Goal: Task Accomplishment & Management: Use online tool/utility

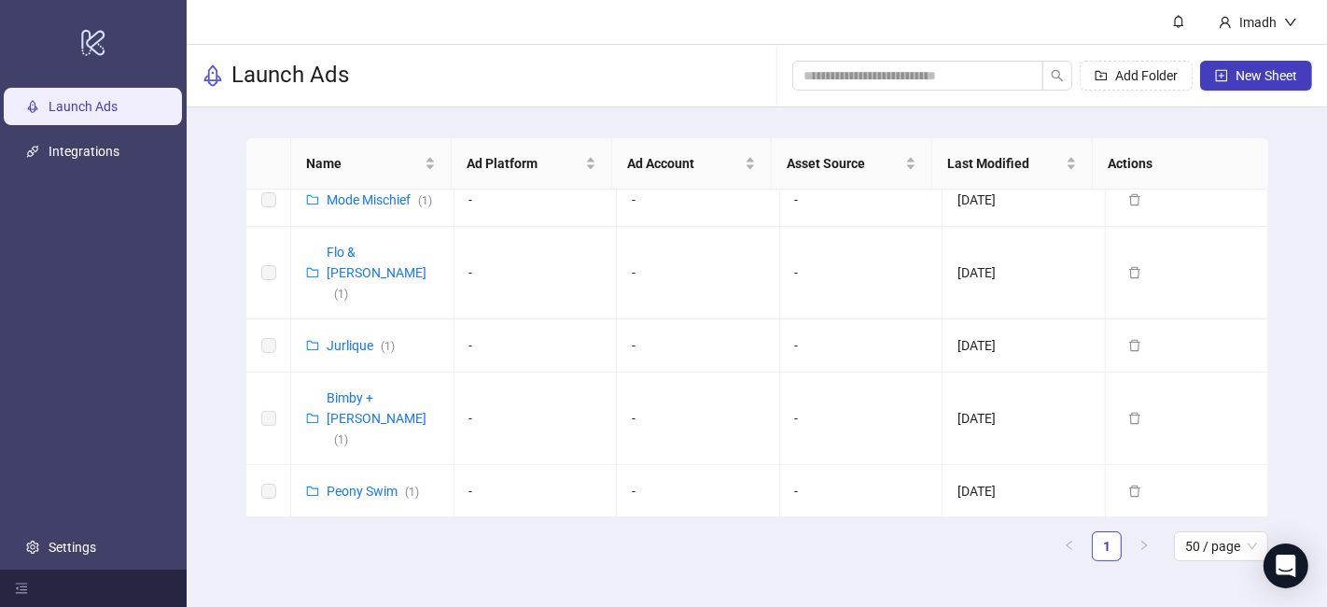
scroll to position [1244, 0]
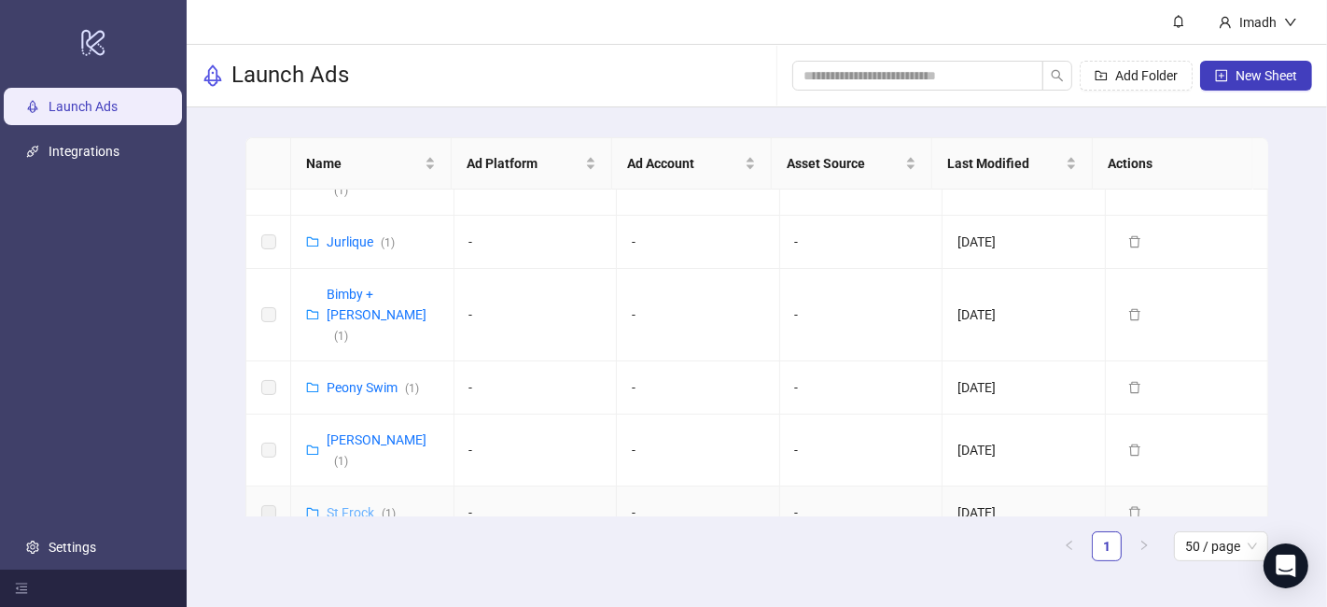
click at [348, 505] on link "St Frock ( 1 )" at bounding box center [361, 512] width 69 height 15
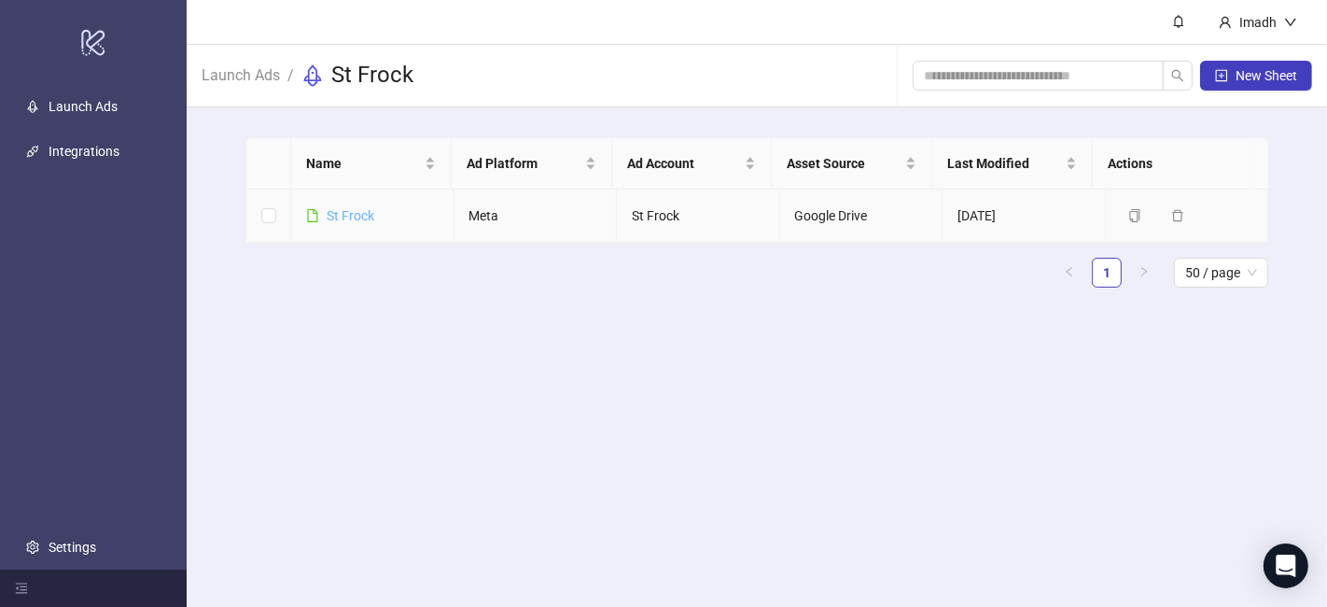
click at [356, 216] on link "St Frock" at bounding box center [351, 215] width 48 height 15
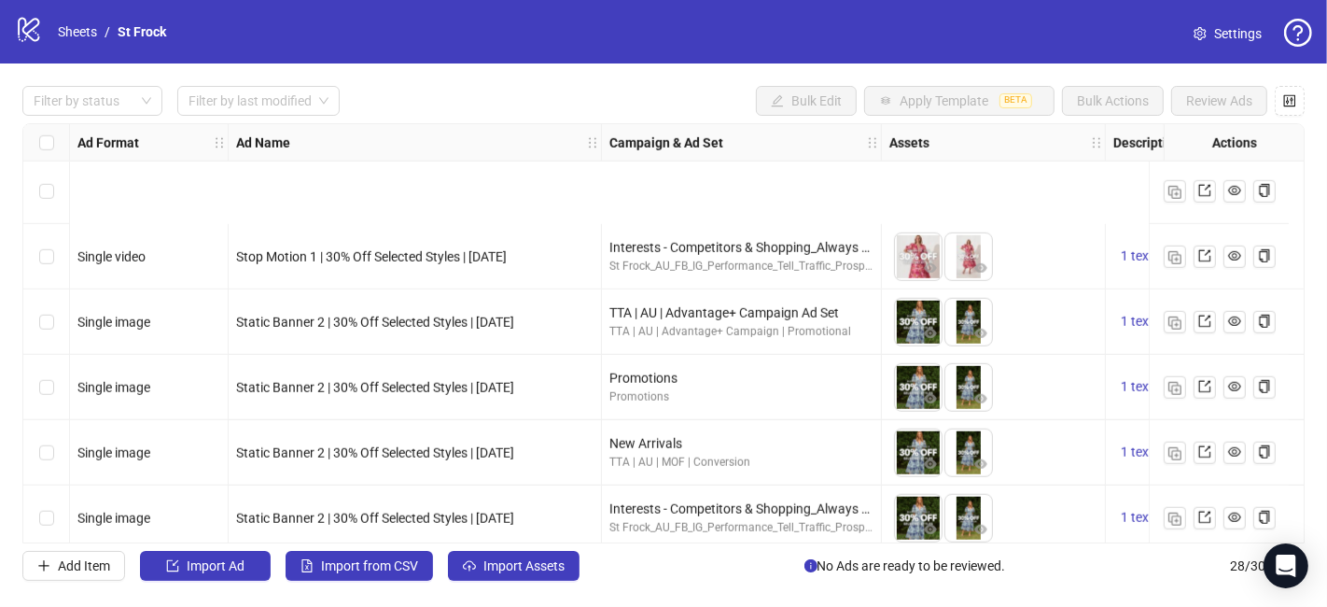
scroll to position [1454, 0]
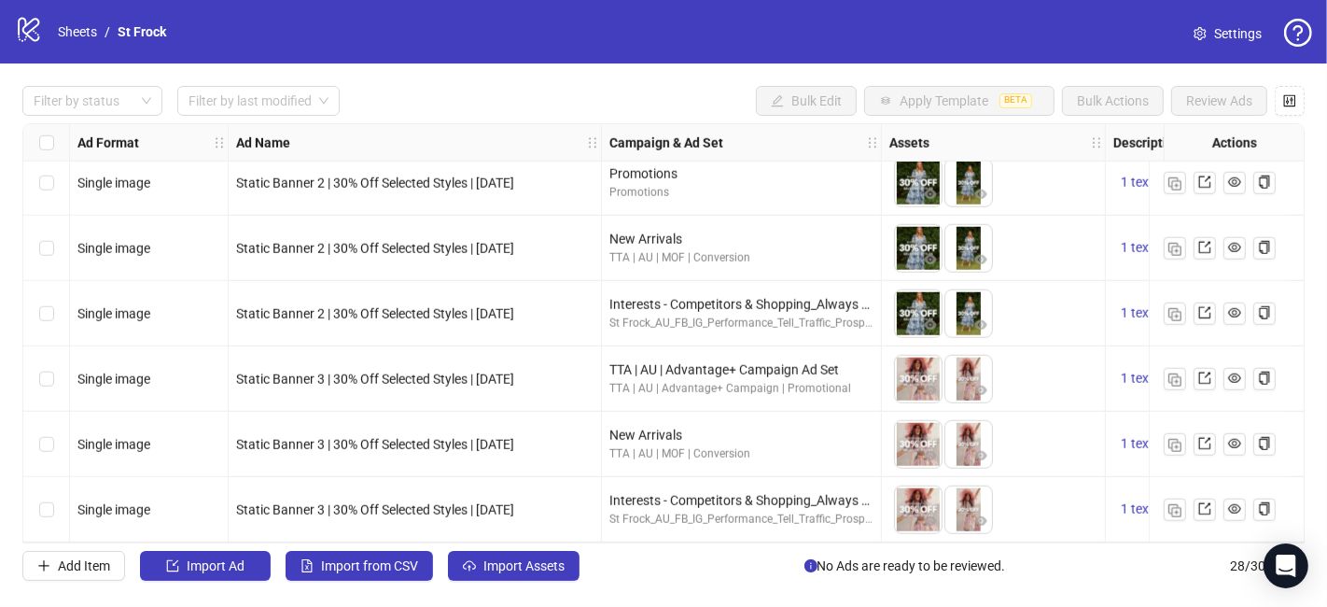
click at [1210, 29] on link "Settings" at bounding box center [1228, 34] width 98 height 30
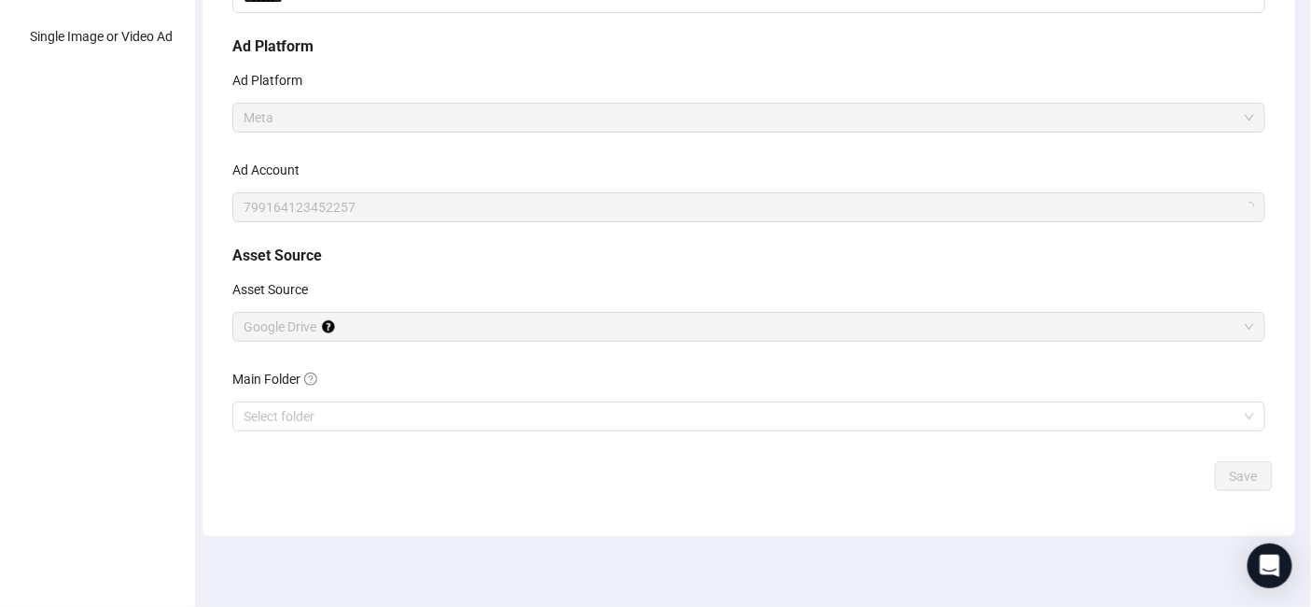
scroll to position [257, 0]
click at [440, 409] on input "Main Folder" at bounding box center [741, 412] width 994 height 28
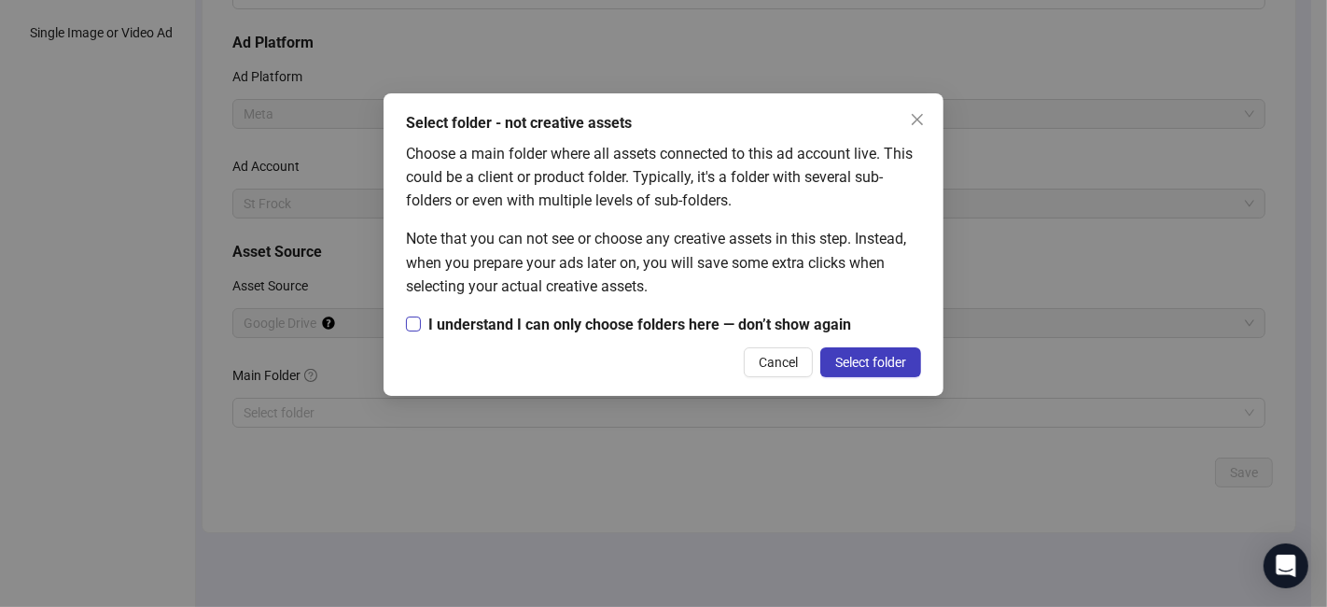
click at [572, 328] on span "I understand I can only choose folders here — don’t show again" at bounding box center [640, 324] width 438 height 23
click at [883, 365] on span "Select folder" at bounding box center [870, 362] width 71 height 15
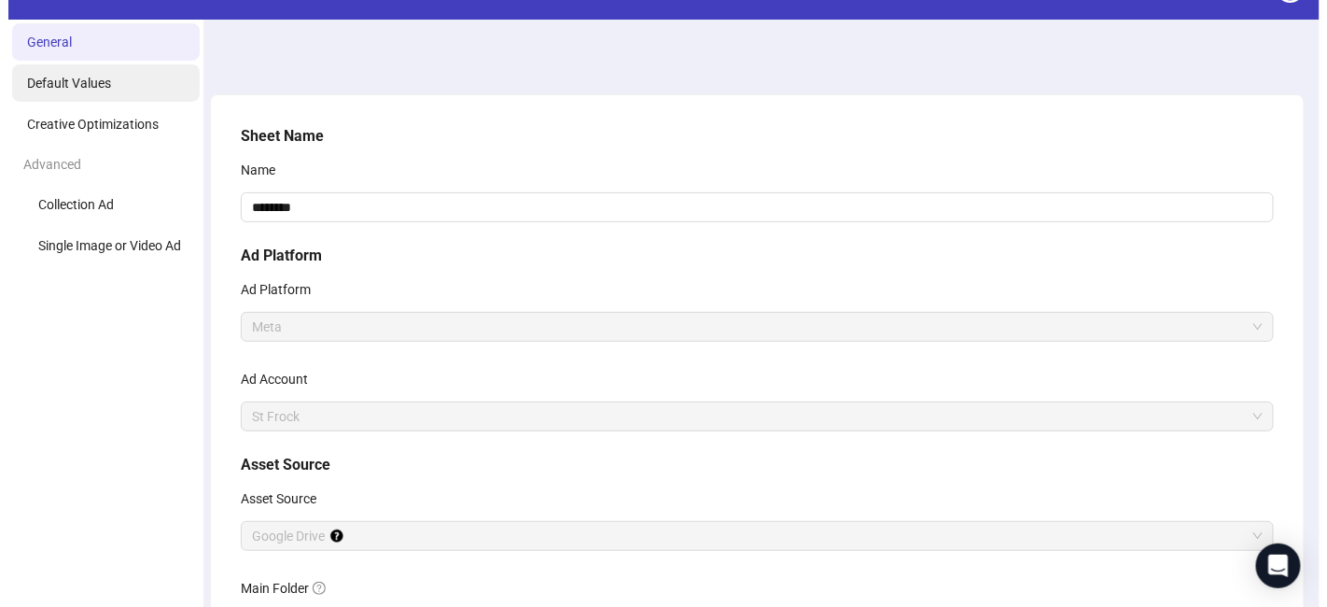
scroll to position [0, 0]
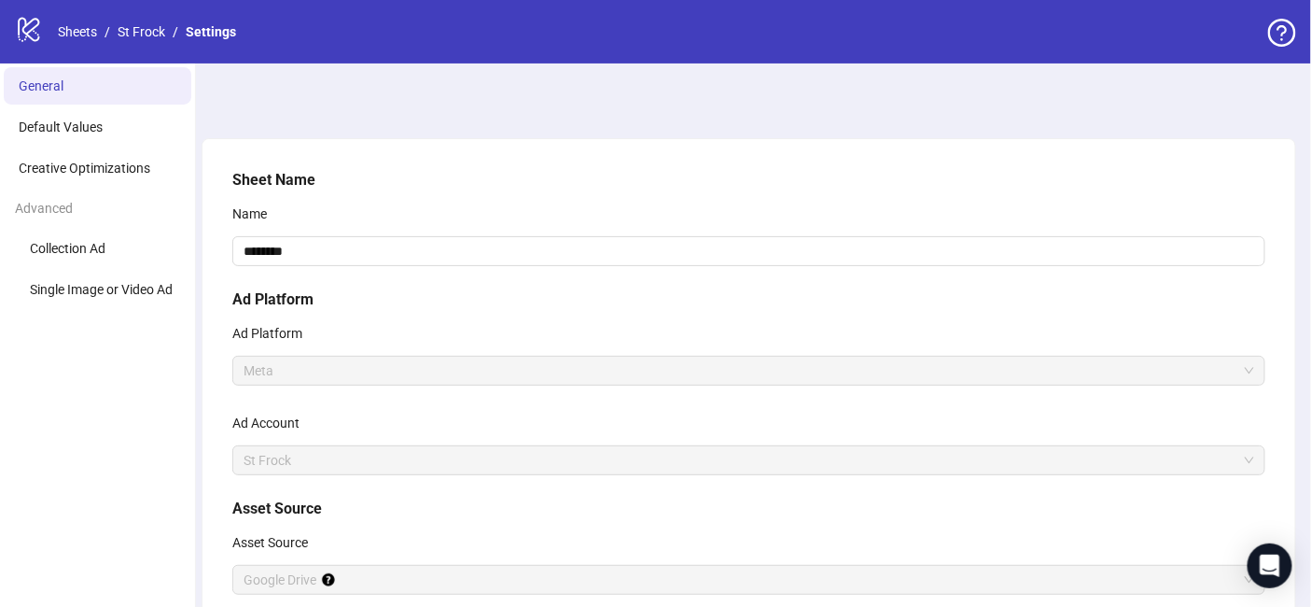
click at [150, 28] on link "St Frock" at bounding box center [141, 31] width 55 height 21
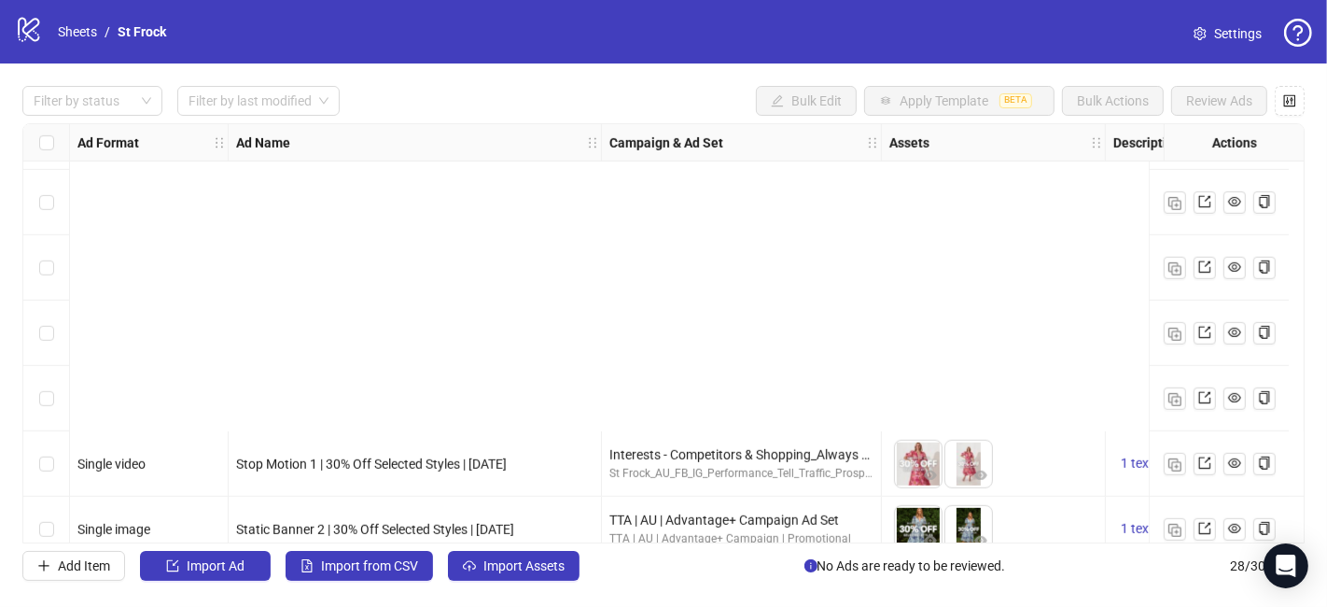
scroll to position [1454, 0]
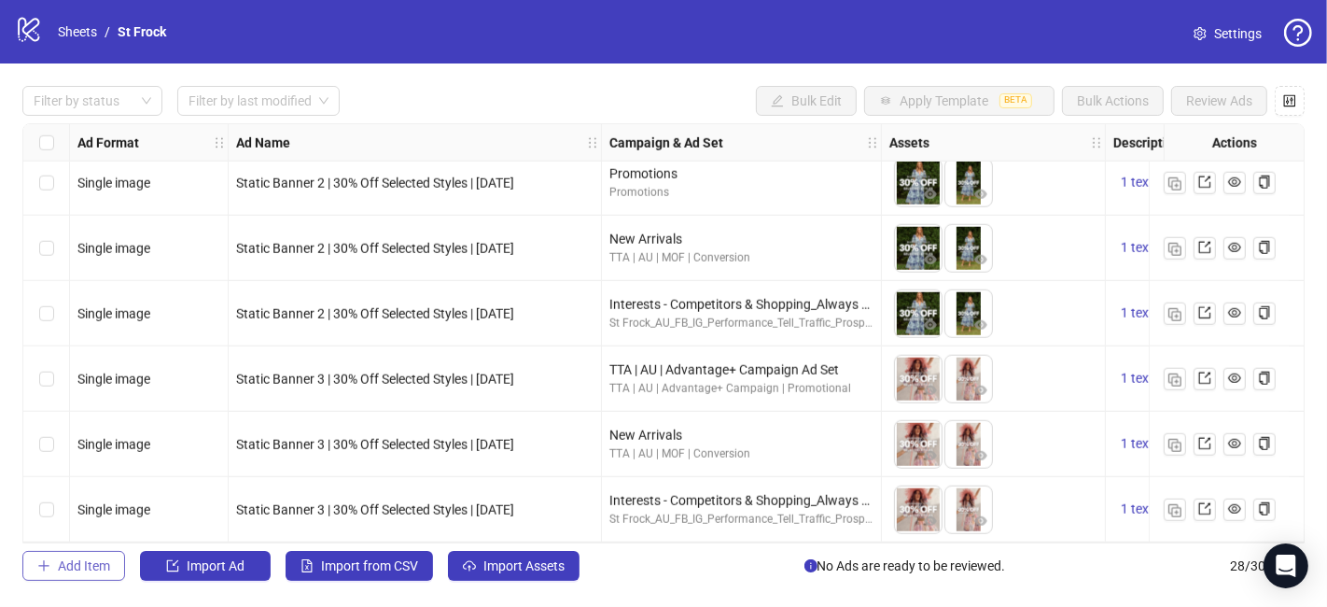
click at [71, 569] on span "Add Item" at bounding box center [84, 565] width 52 height 15
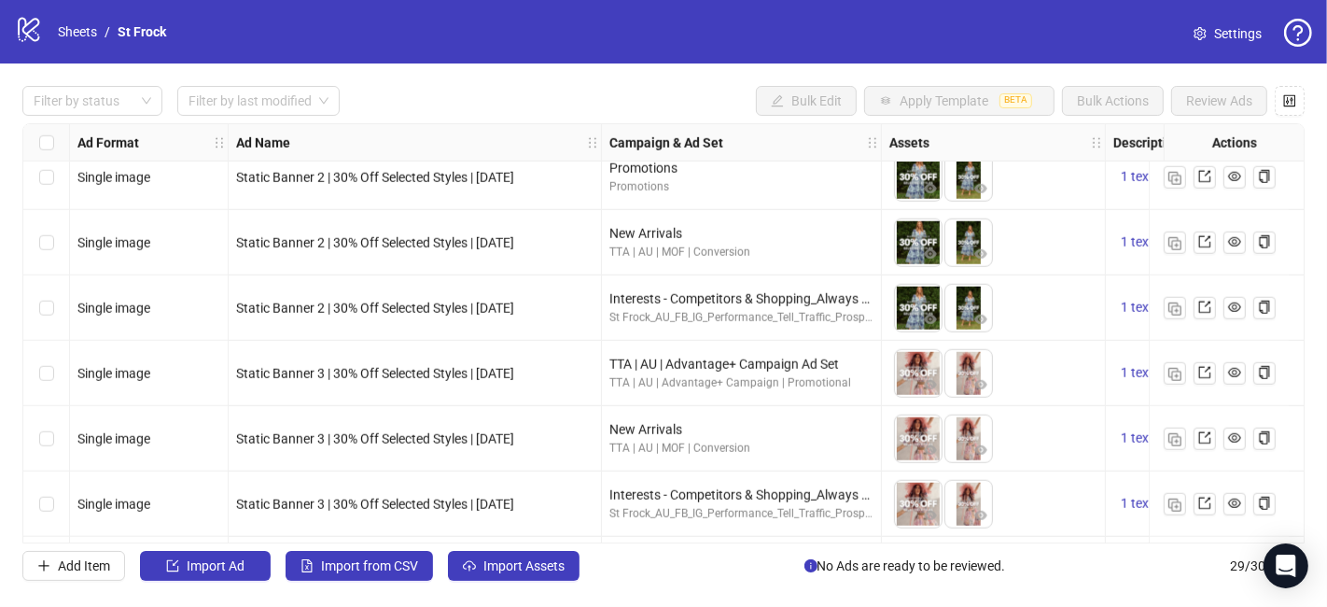
scroll to position [1519, 0]
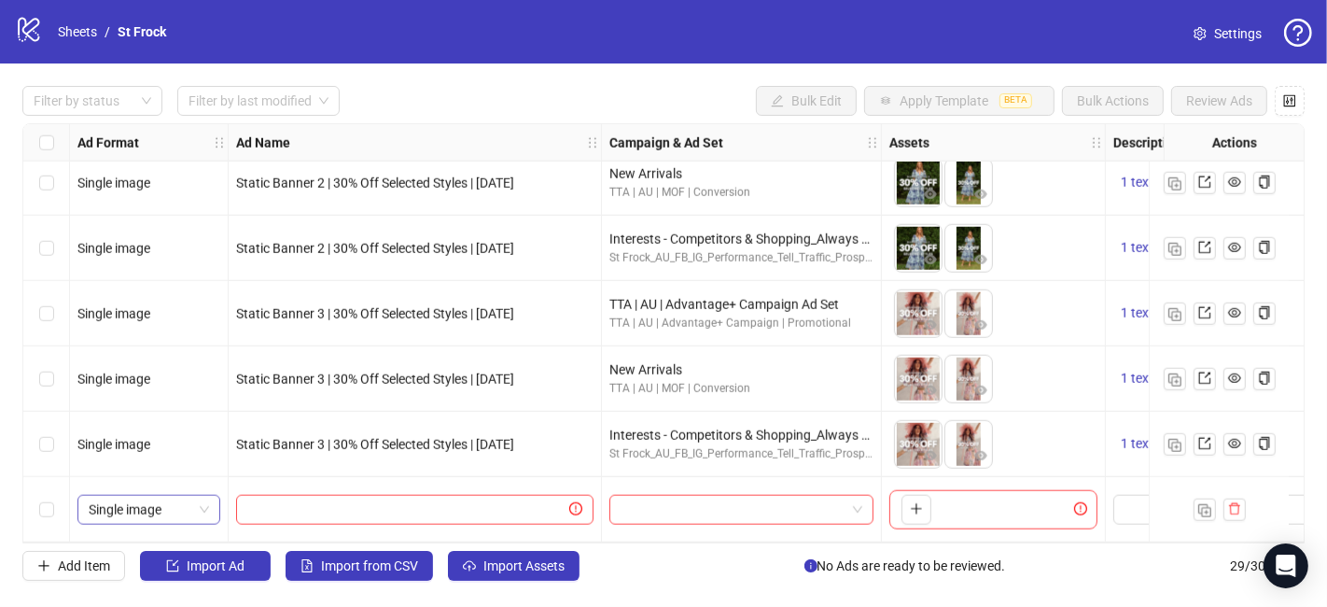
click at [155, 499] on span "Single image" at bounding box center [149, 510] width 120 height 28
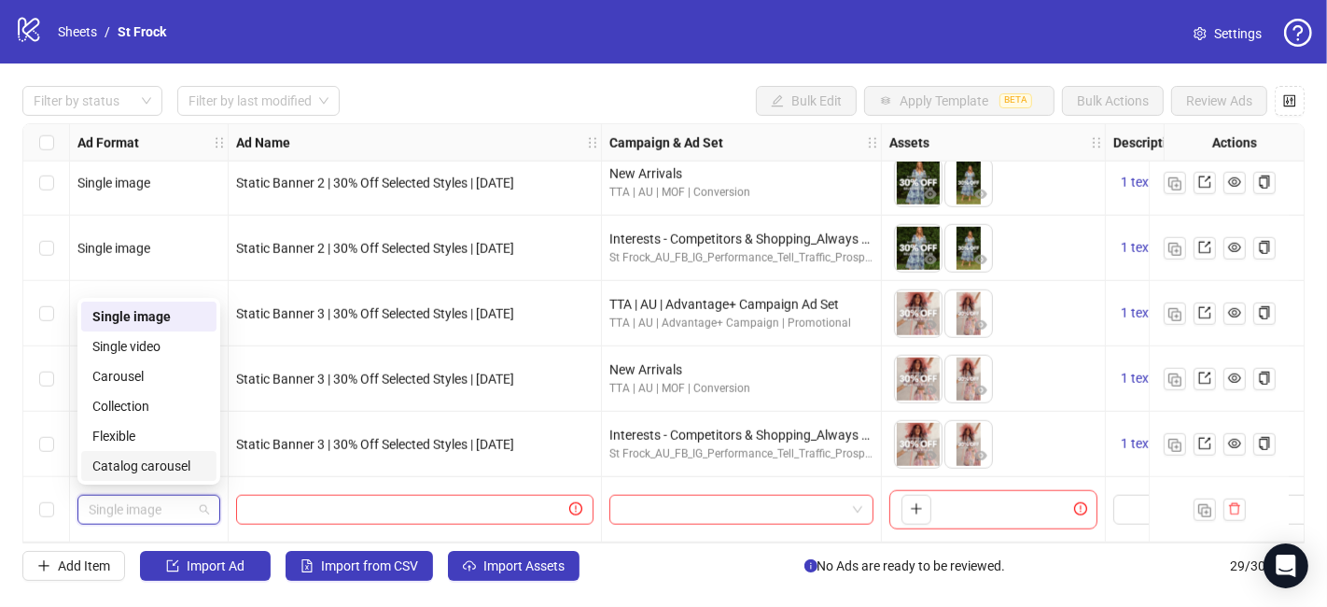
click at [135, 468] on div "Catalog carousel" at bounding box center [148, 465] width 113 height 21
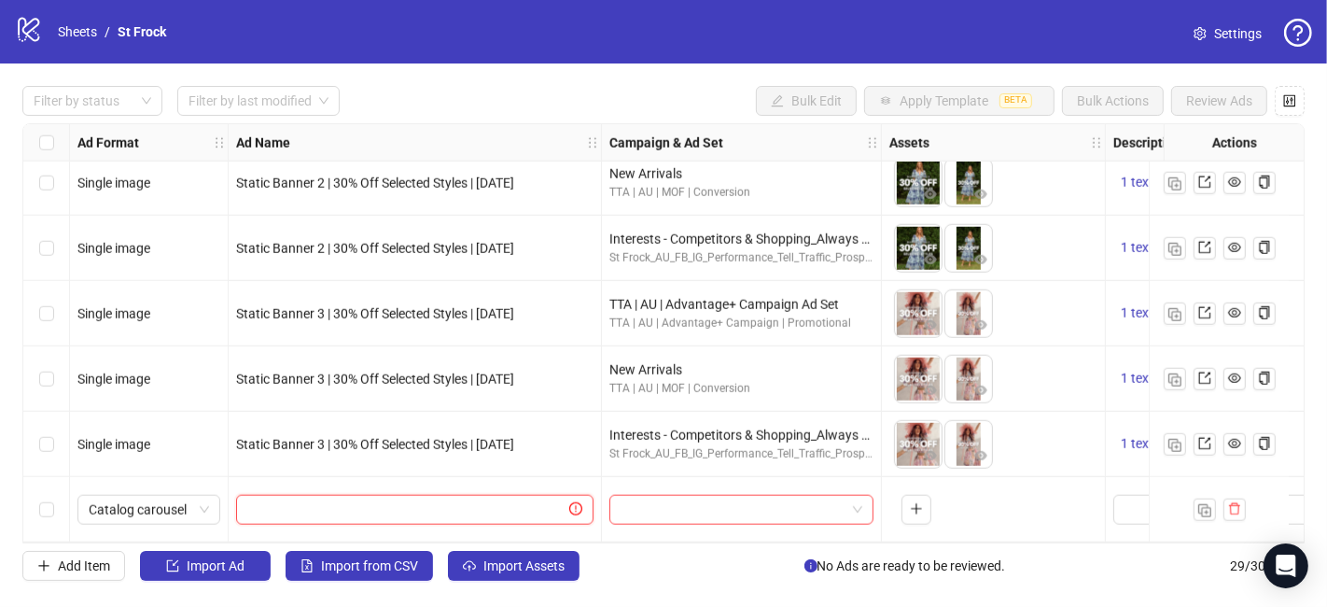
click at [455, 506] on input "text" at bounding box center [406, 509] width 318 height 21
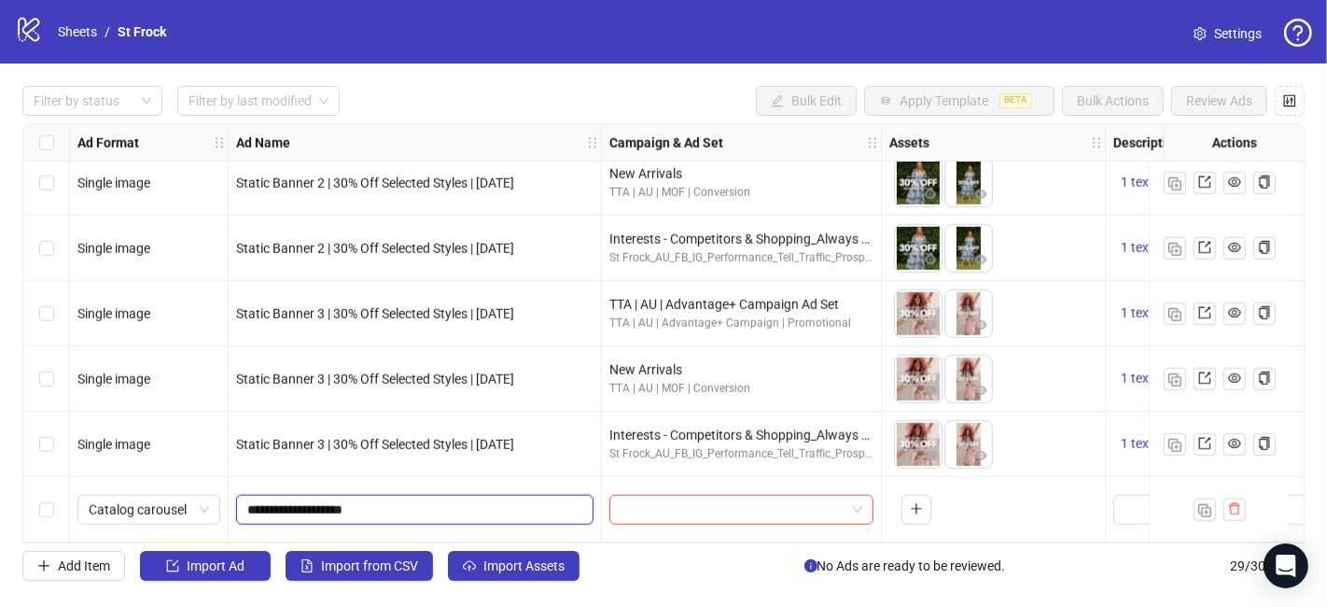
type input "**********"
click at [719, 499] on input "search" at bounding box center [733, 510] width 225 height 28
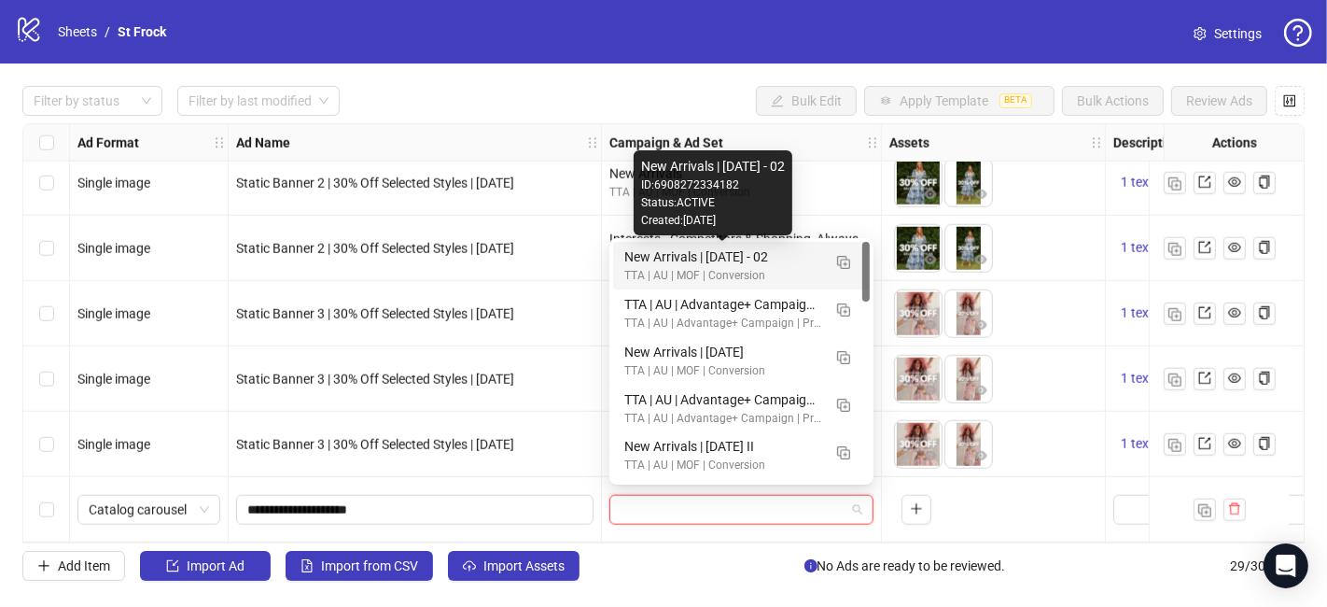
click at [653, 261] on div "New Arrivals | [DATE] - 02" at bounding box center [722, 256] width 197 height 21
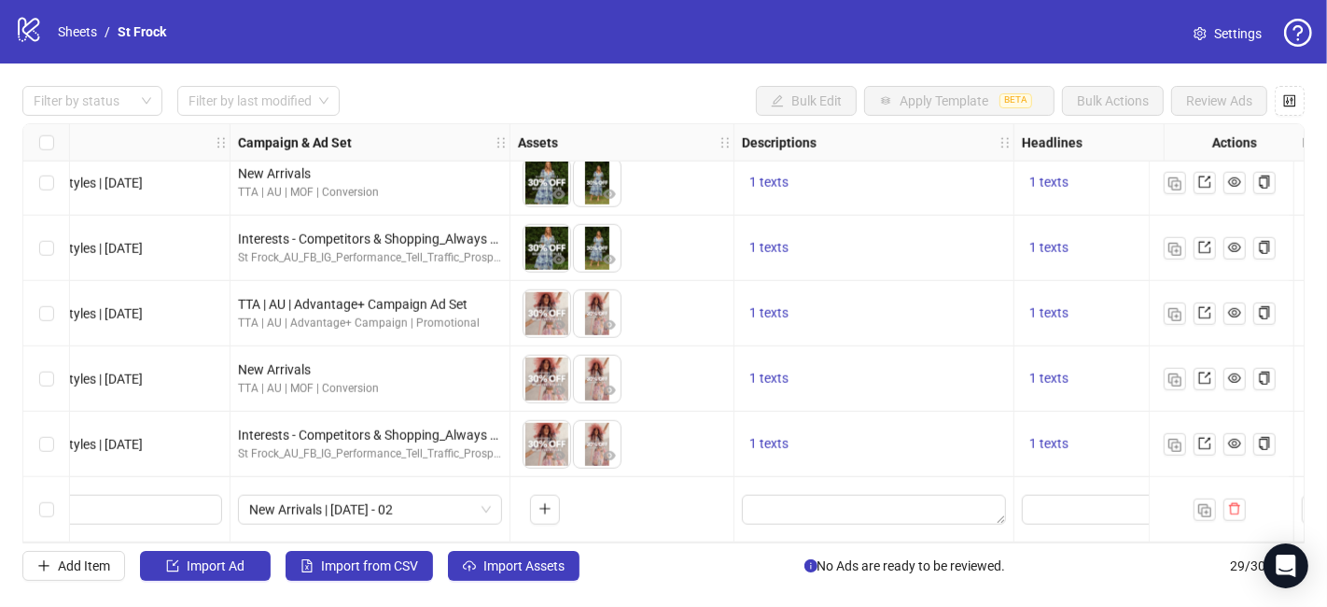
scroll to position [1519, 397]
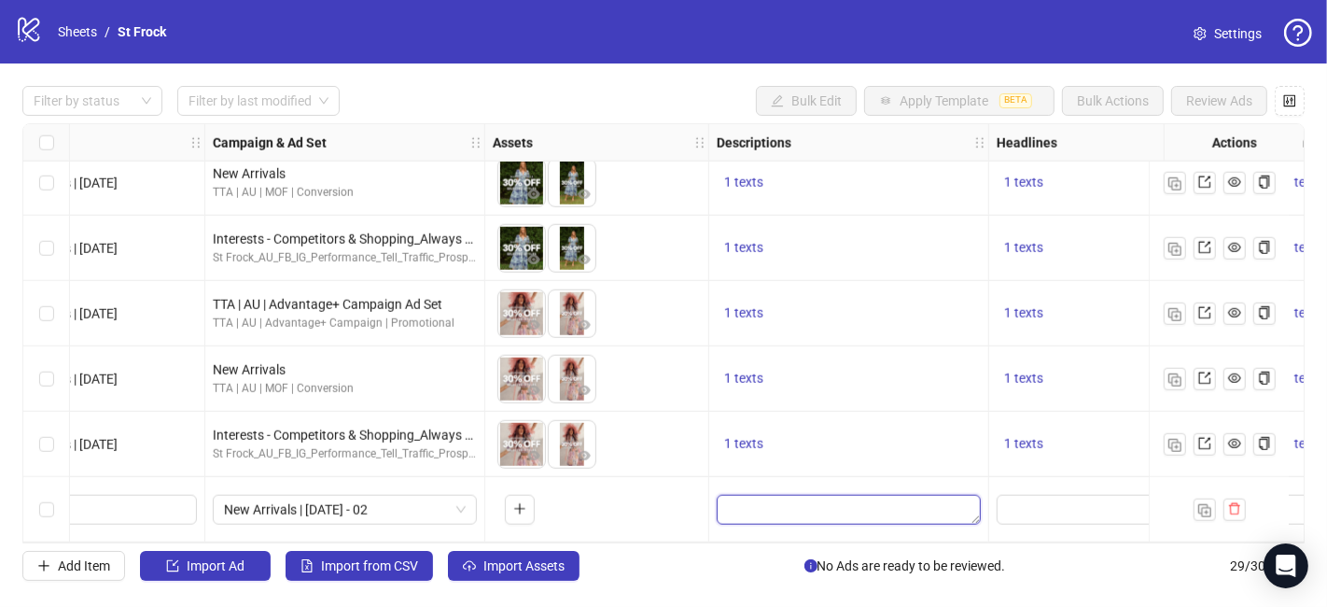
click at [779, 503] on textarea "Edit values" at bounding box center [849, 510] width 264 height 30
click at [1051, 507] on input "Edit values" at bounding box center [1127, 509] width 238 height 21
type input "**********"
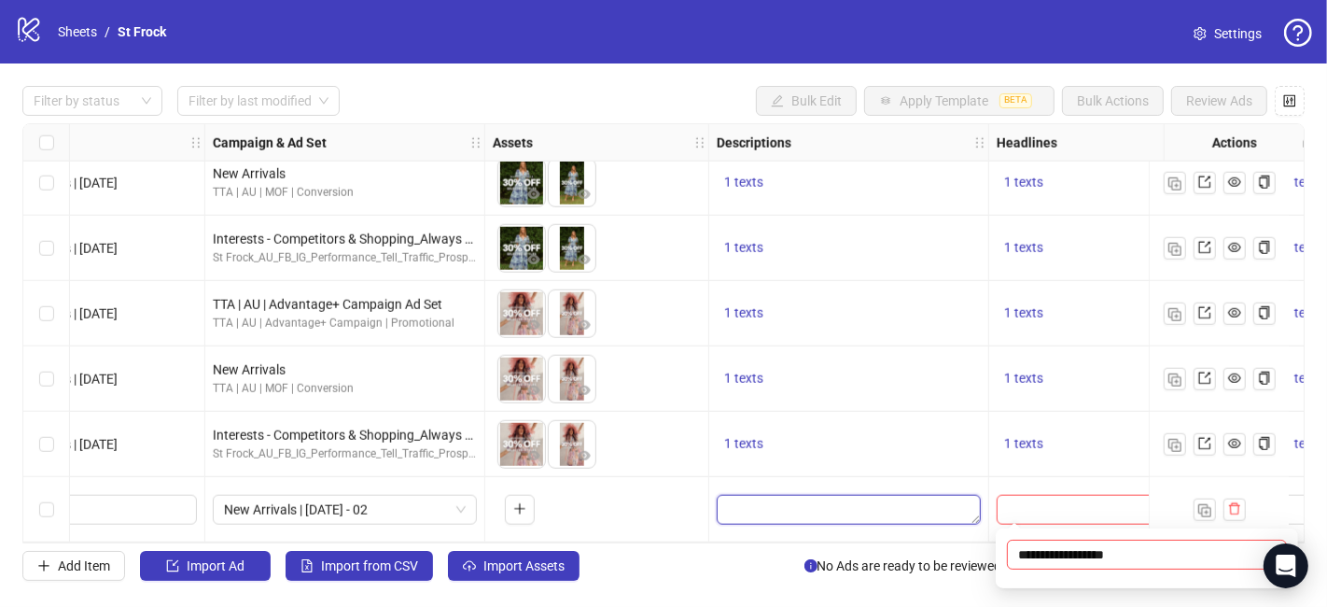
click at [922, 501] on textarea "Edit values" at bounding box center [849, 510] width 264 height 30
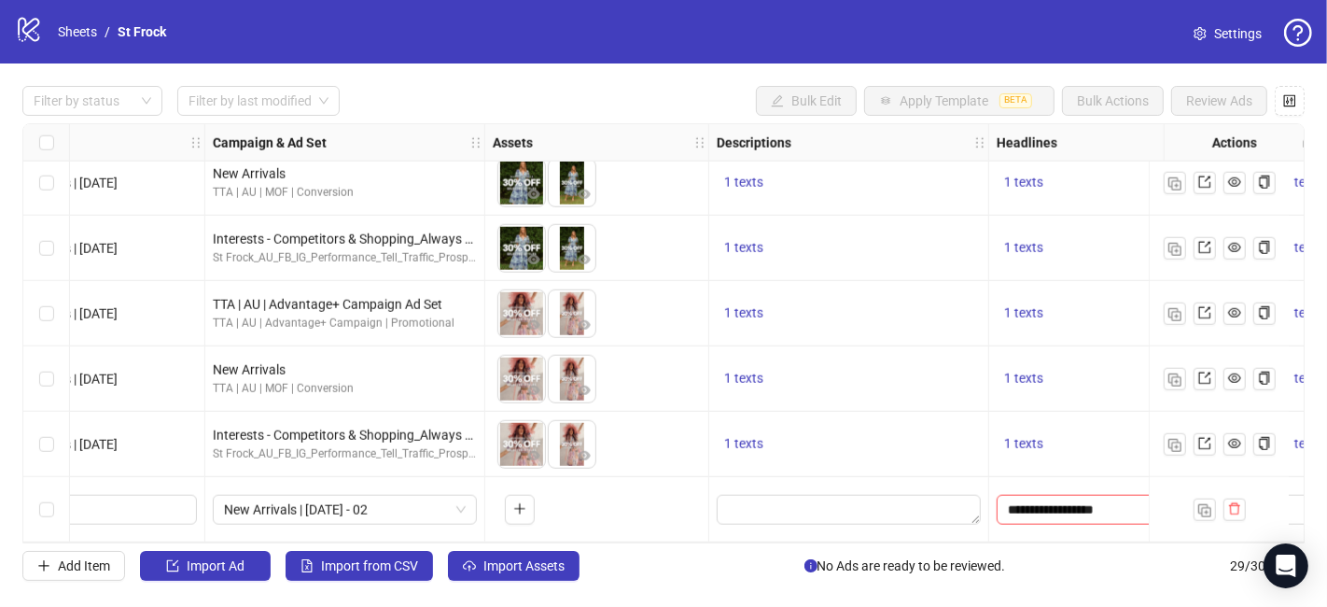
drag, startPoint x: 631, startPoint y: 542, endPoint x: 717, endPoint y: 543, distance: 85.9
click at [737, 543] on div "Ad Format Ad Name Campaign & Ad Set Assets Descriptions Headlines Primary Texts…" at bounding box center [663, 333] width 1282 height 420
drag, startPoint x: 669, startPoint y: 534, endPoint x: 707, endPoint y: 542, distance: 39.2
click at [763, 539] on div "Ad Format Ad Name Campaign & Ad Set Assets Descriptions Headlines Primary Texts…" at bounding box center [663, 333] width 1282 height 420
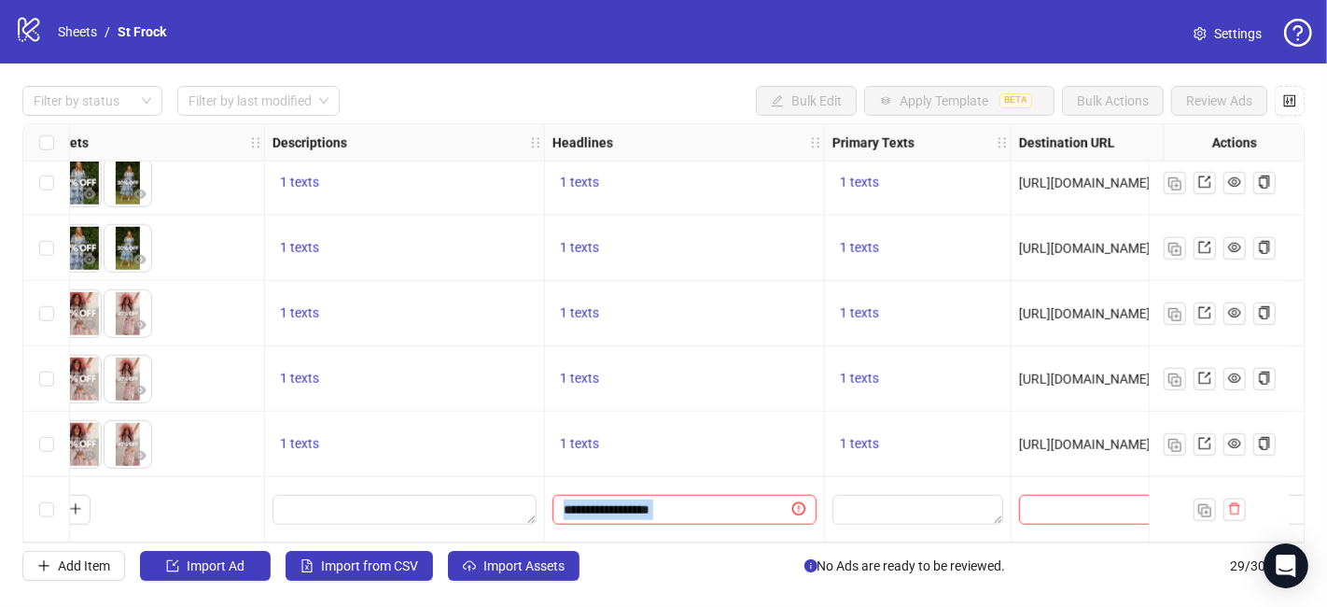
scroll to position [1519, 863]
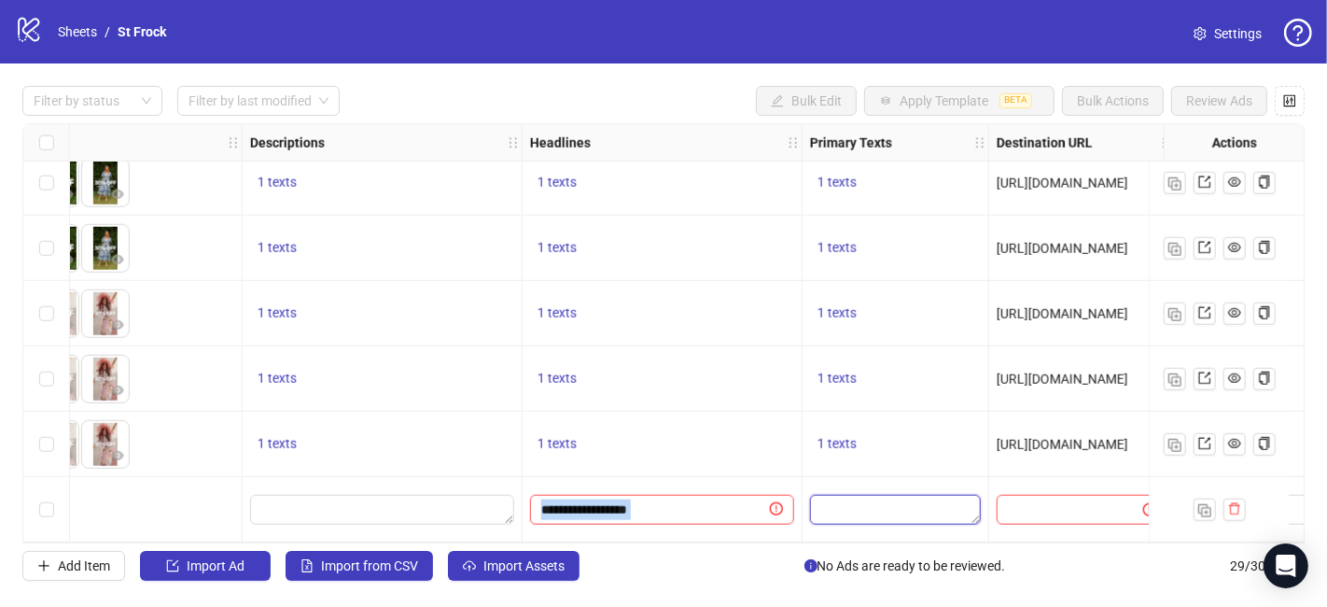
click at [875, 497] on textarea "Edit values" at bounding box center [895, 510] width 171 height 30
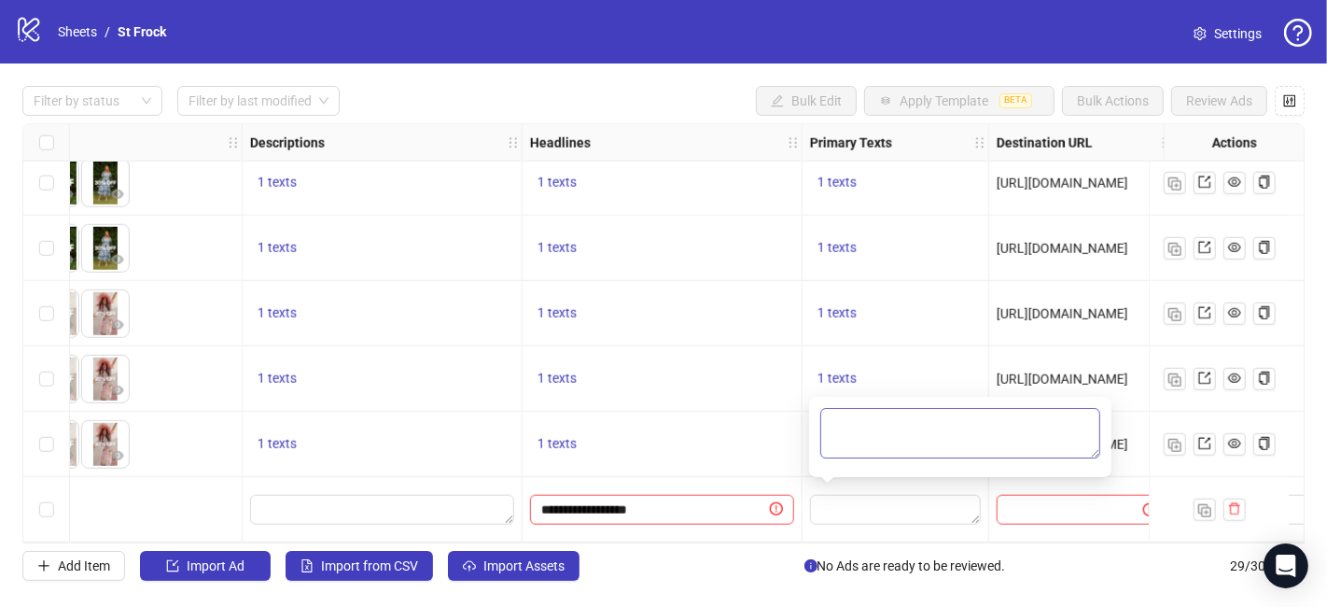
type textarea "**********"
click at [1041, 506] on input "text" at bounding box center [1062, 509] width 109 height 21
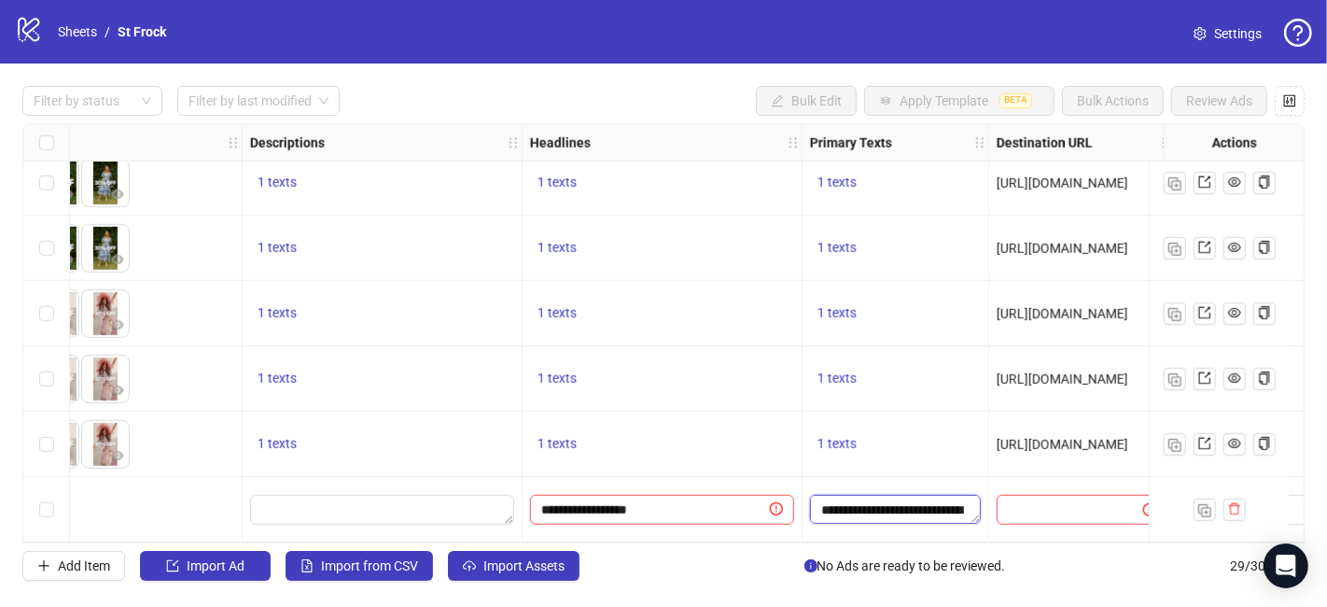
click at [931, 507] on textarea "**********" at bounding box center [895, 510] width 171 height 30
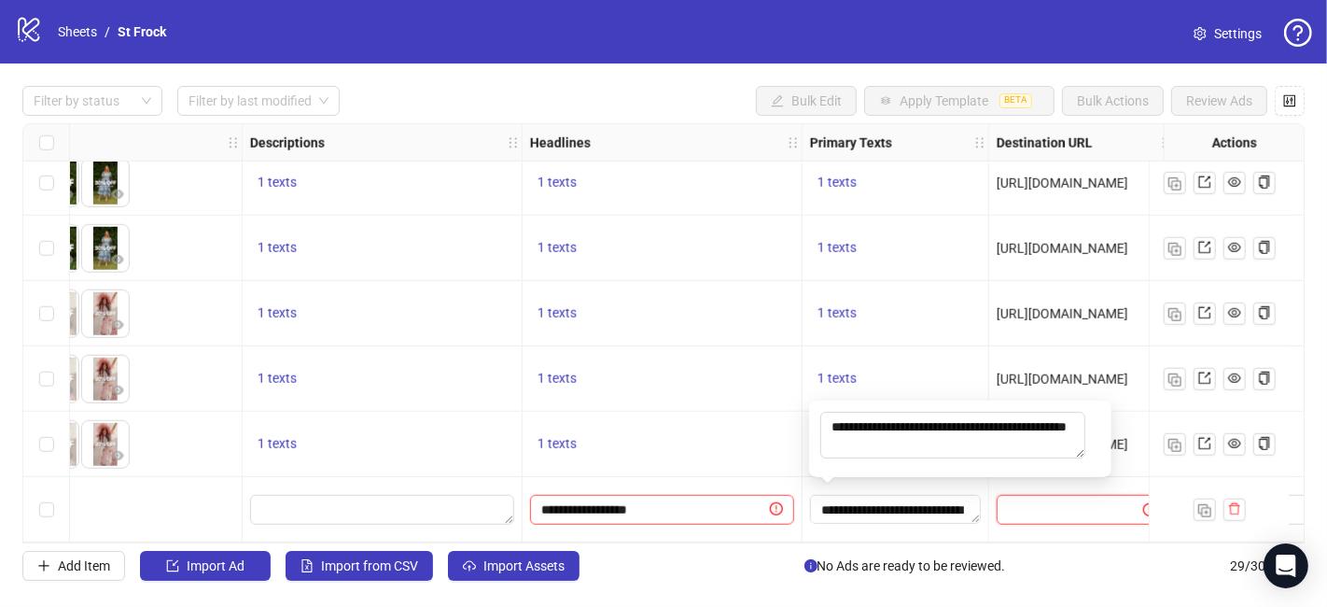
click at [1039, 499] on input "text" at bounding box center [1062, 509] width 109 height 21
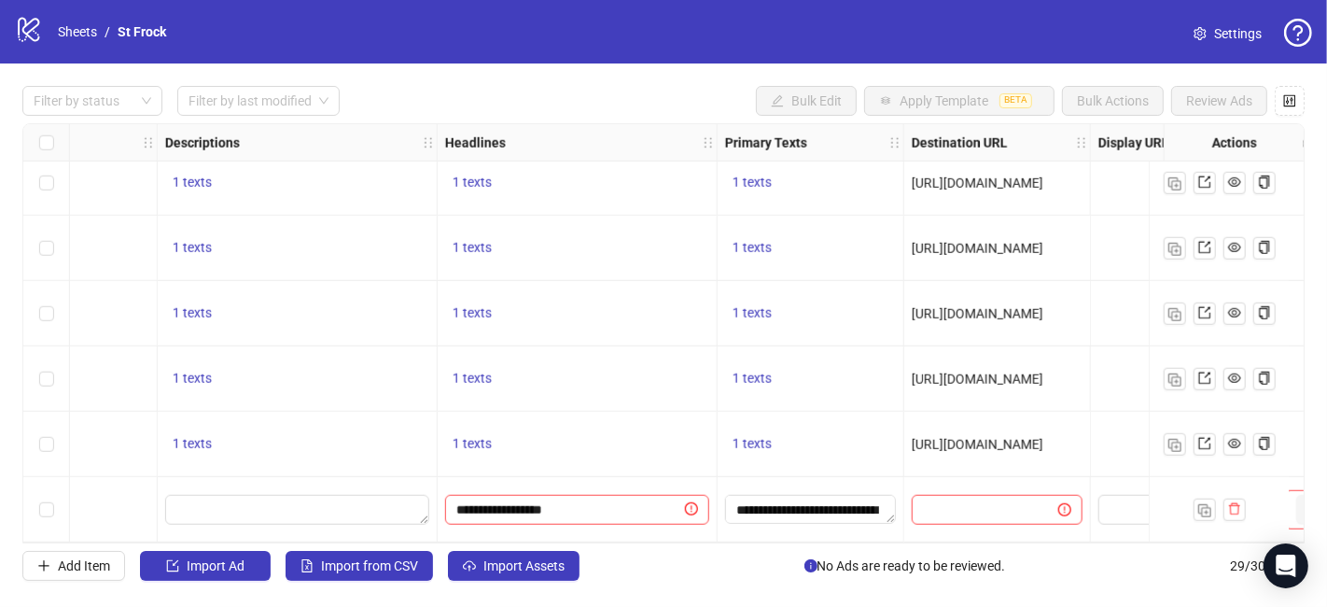
scroll to position [1519, 961]
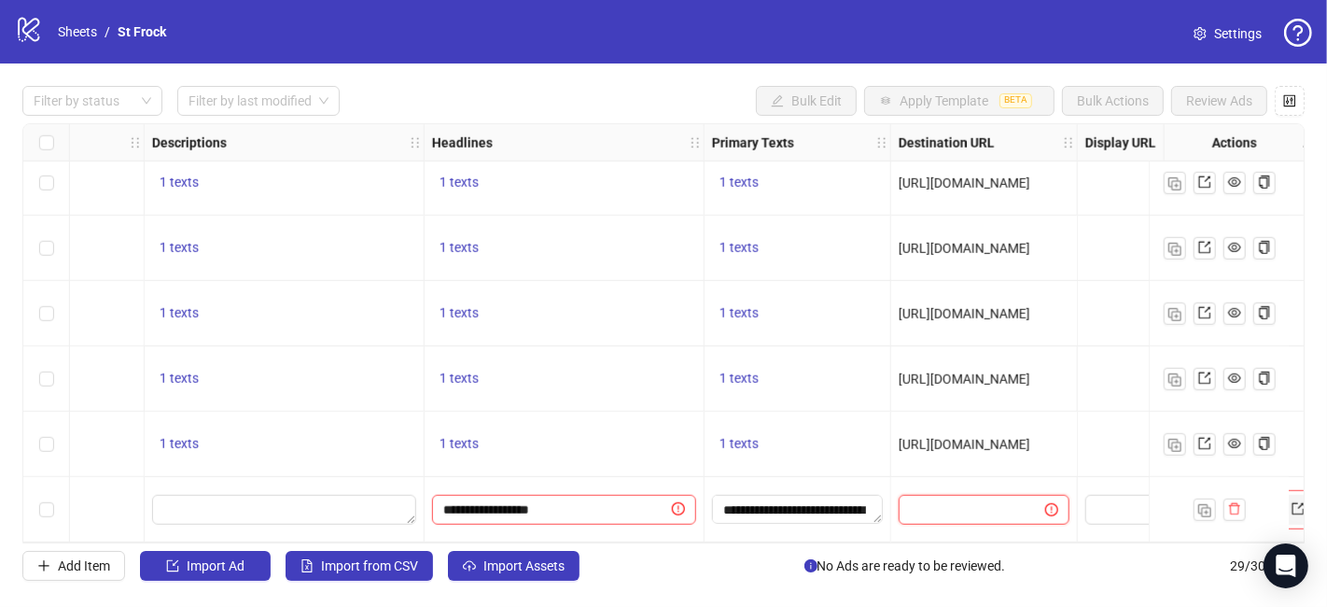
click at [971, 499] on input "text" at bounding box center [964, 509] width 109 height 21
paste input "**********"
type input "**********"
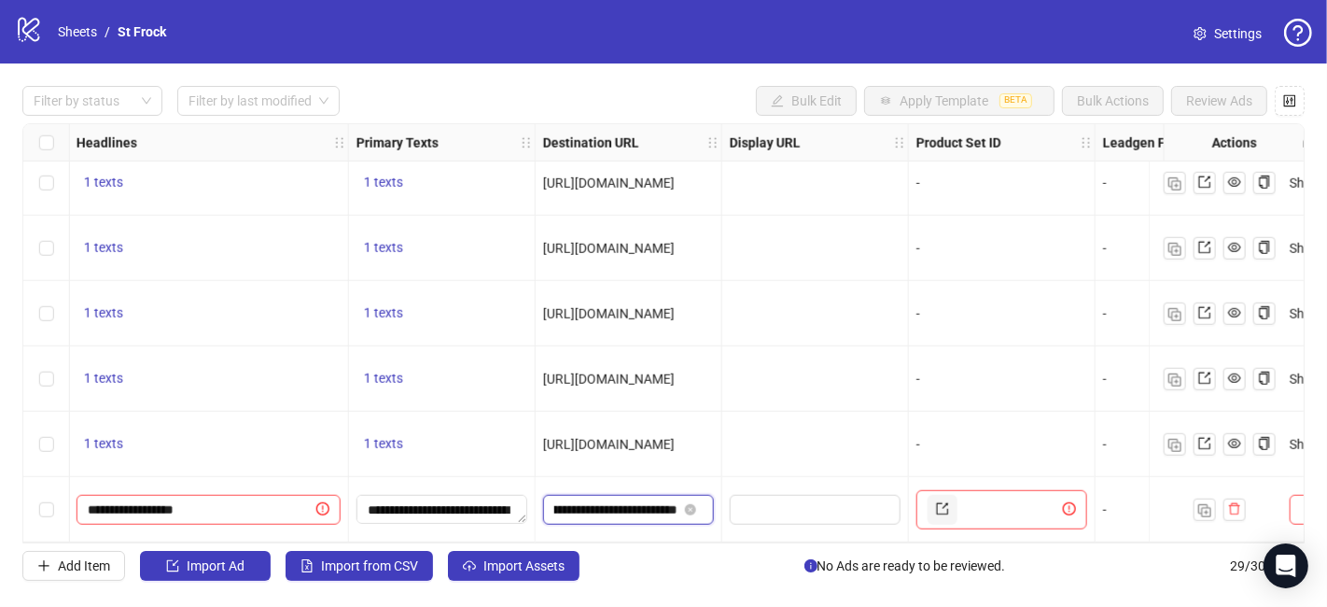
scroll to position [1519, 1319]
click at [982, 498] on input "text" at bounding box center [1008, 510] width 98 height 30
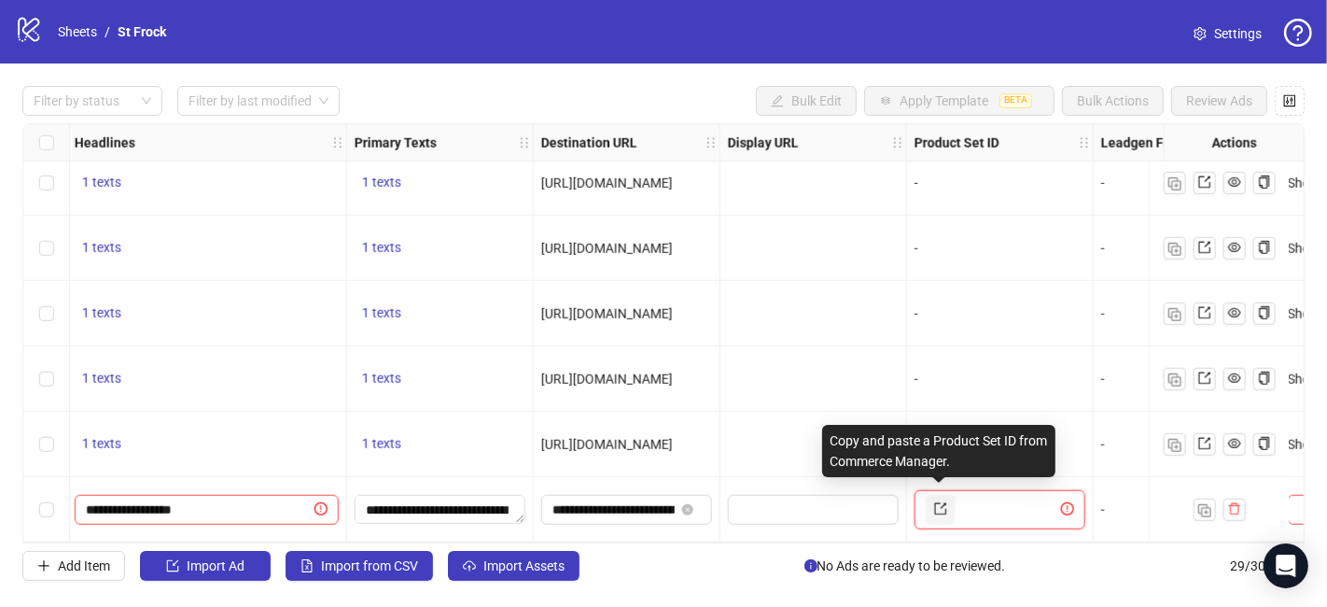
click at [943, 503] on icon "export" at bounding box center [941, 509] width 12 height 12
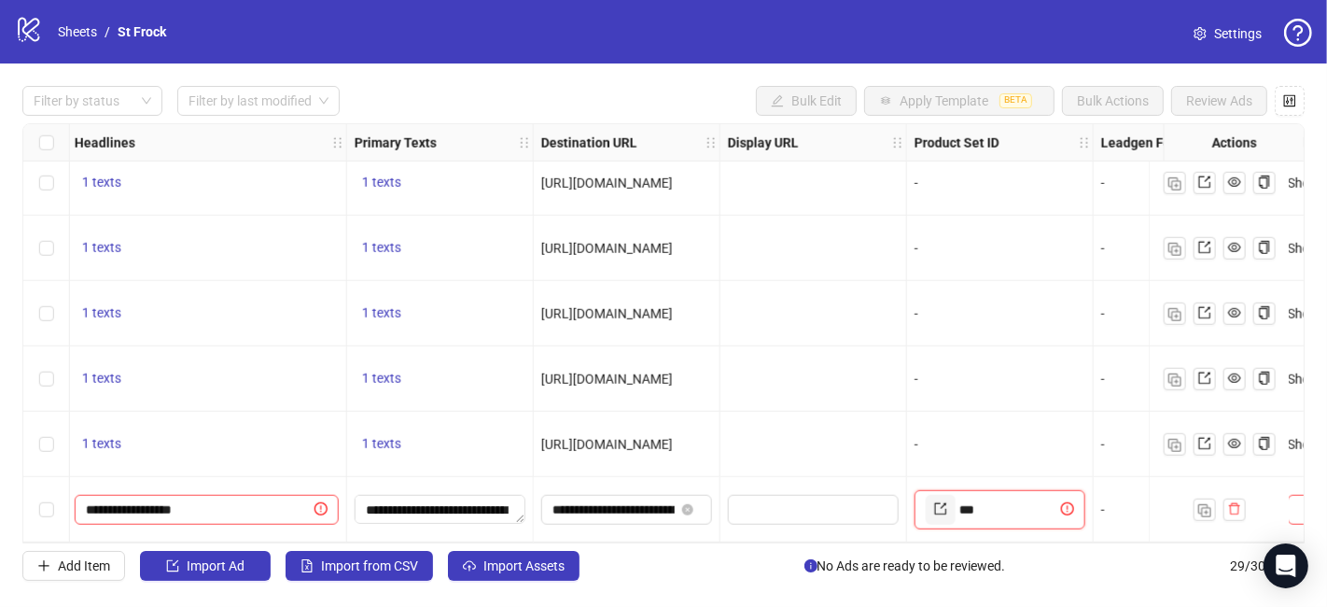
type input "****"
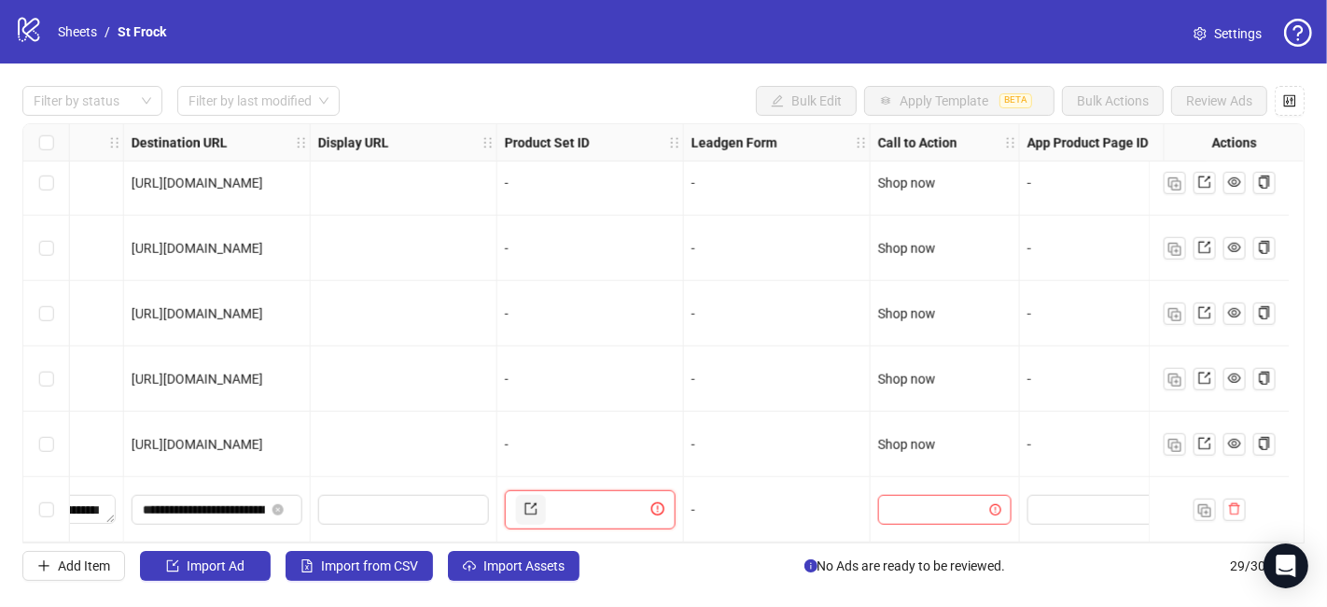
scroll to position [1519, 1785]
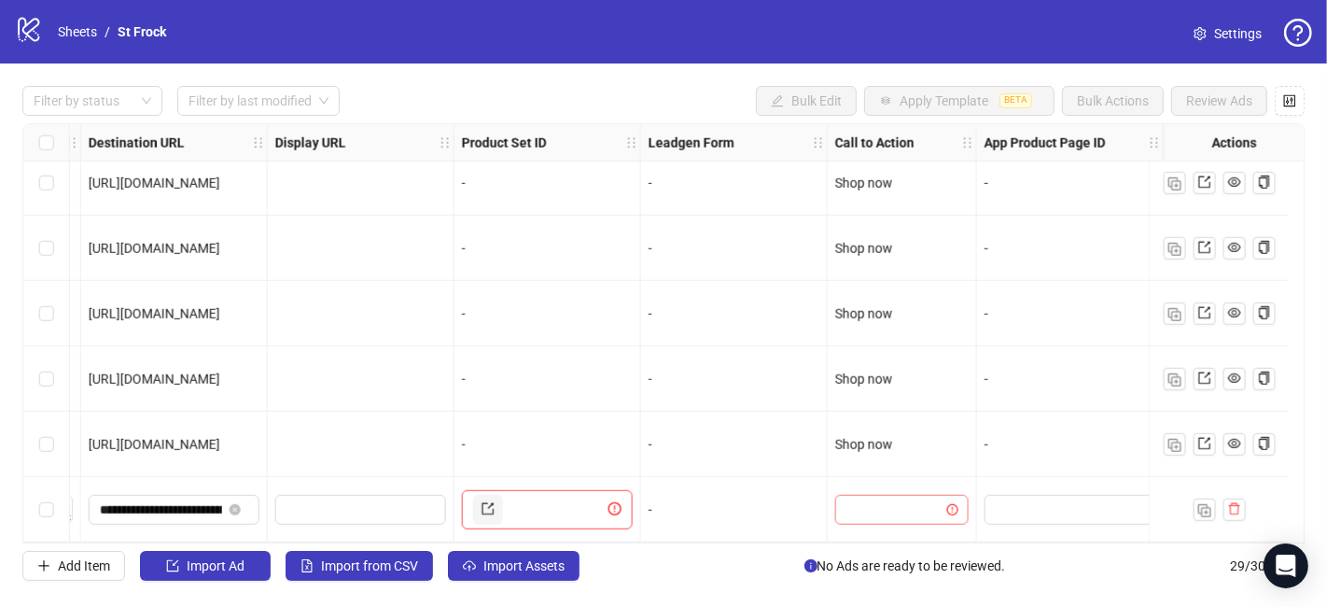
click at [884, 497] on input "search" at bounding box center [893, 510] width 94 height 28
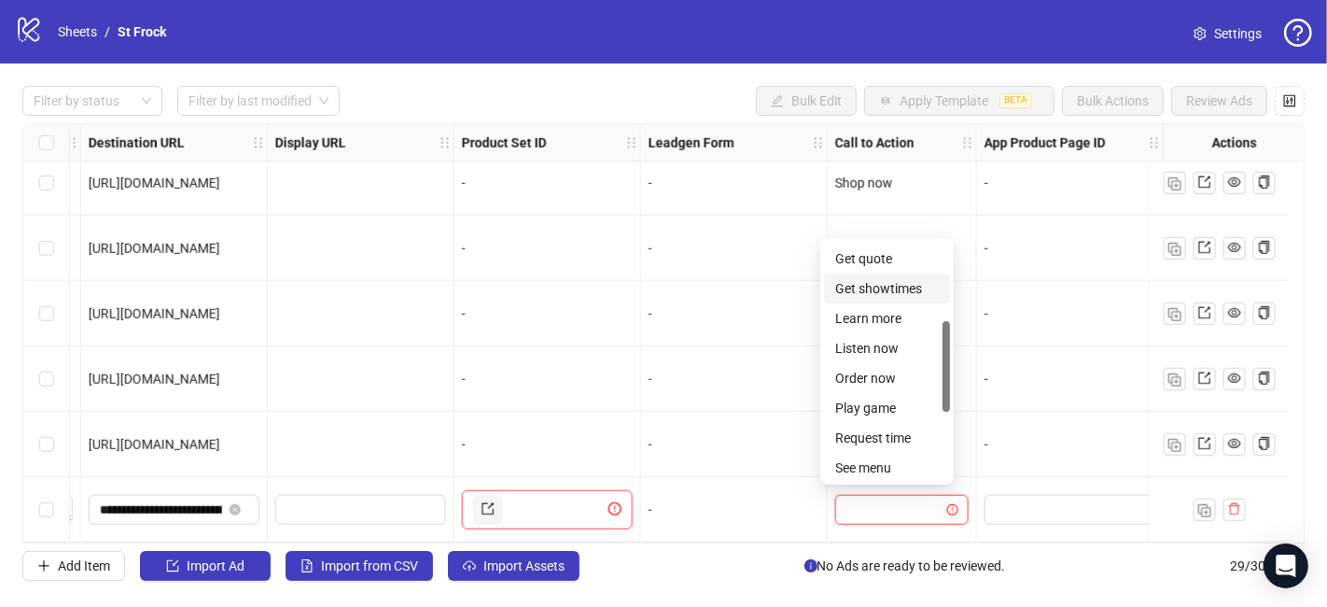
scroll to position [311, 0]
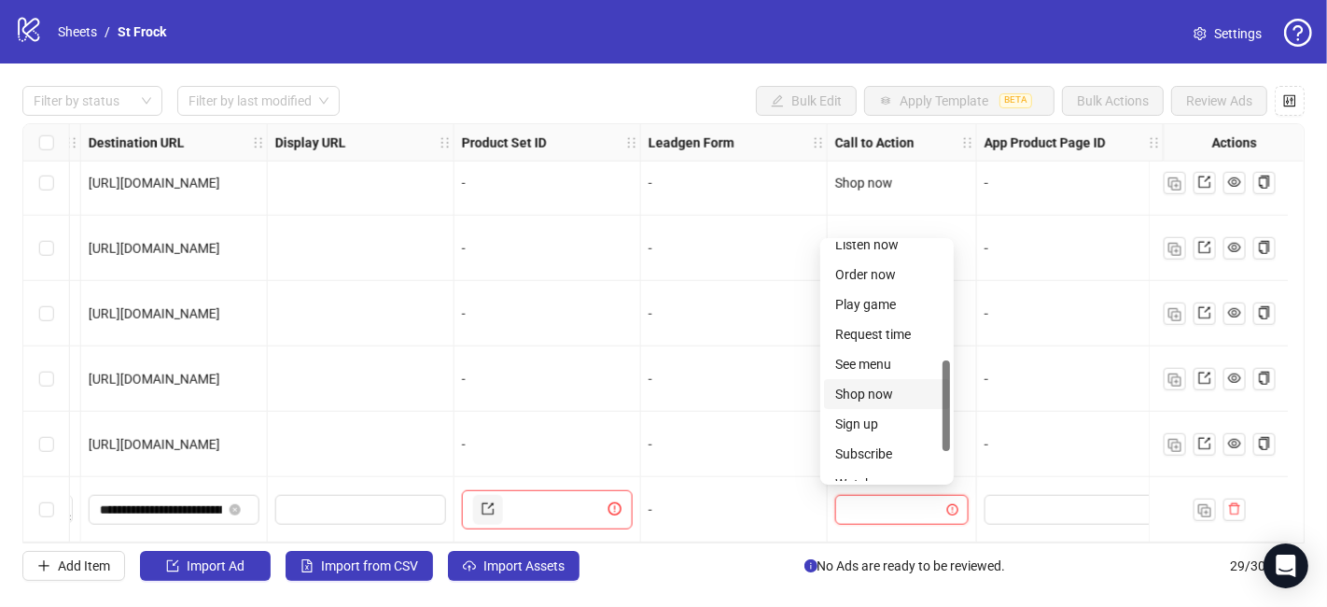
click at [863, 395] on div "Shop now" at bounding box center [887, 394] width 104 height 21
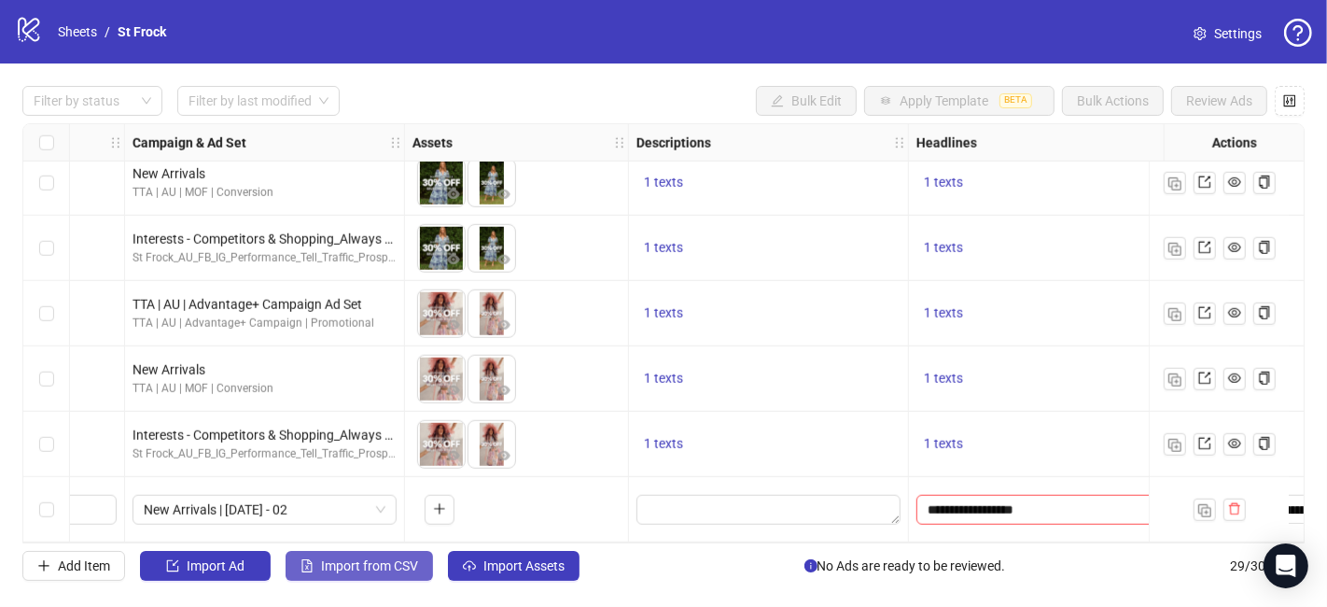
scroll to position [1519, 469]
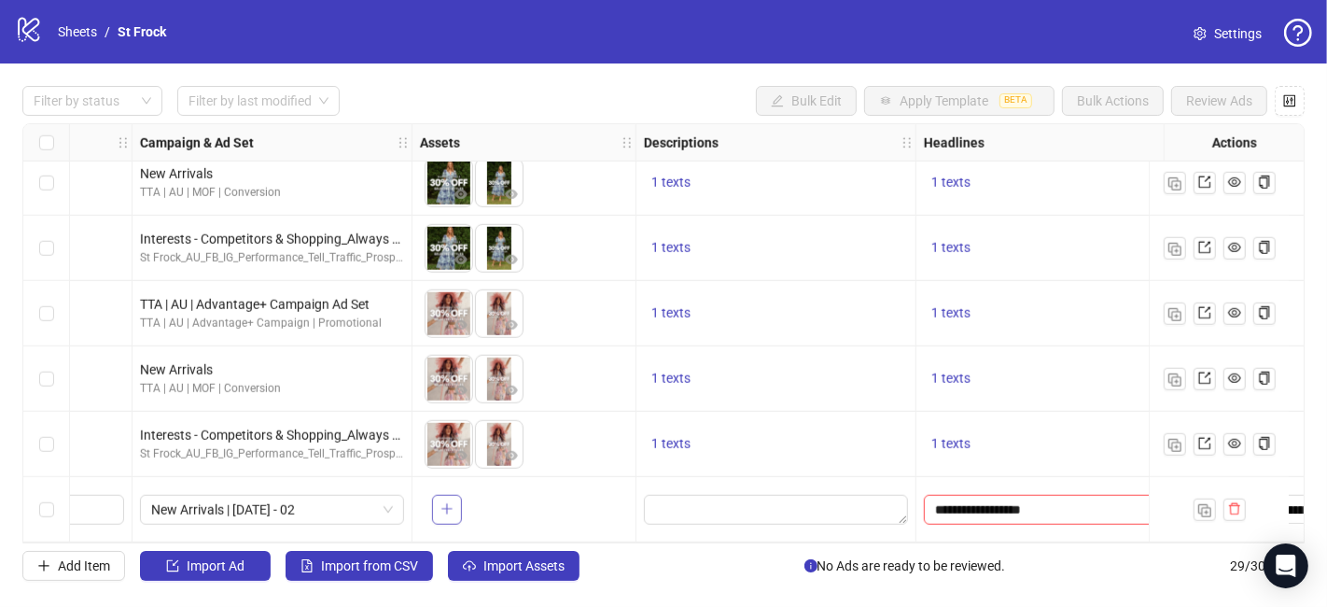
click at [444, 502] on icon "plus" at bounding box center [446, 508] width 13 height 13
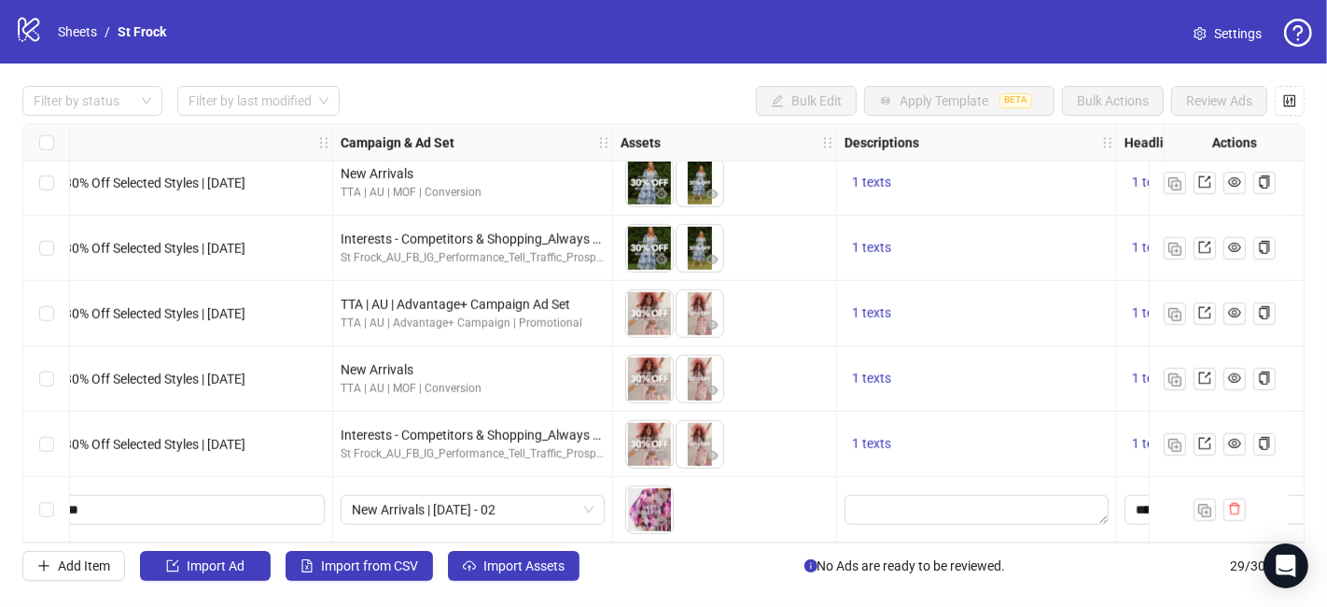
scroll to position [1519, 372]
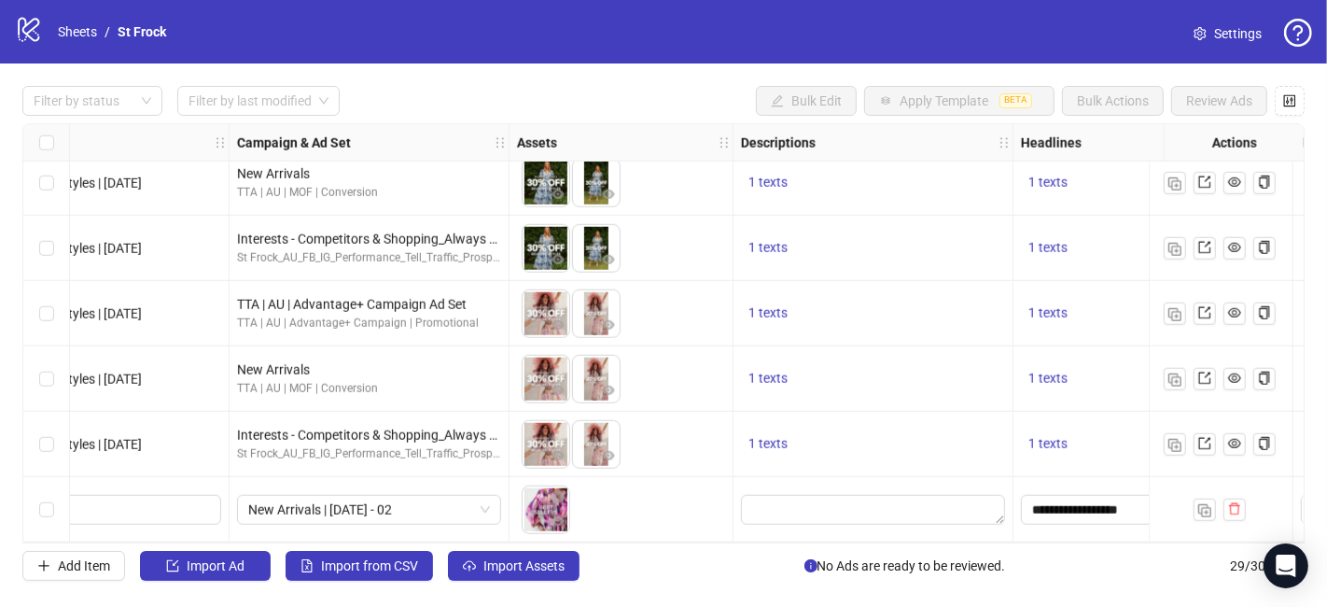
click at [588, 502] on div "To pick up a draggable item, press the space bar. While dragging, use the arrow…" at bounding box center [621, 510] width 208 height 58
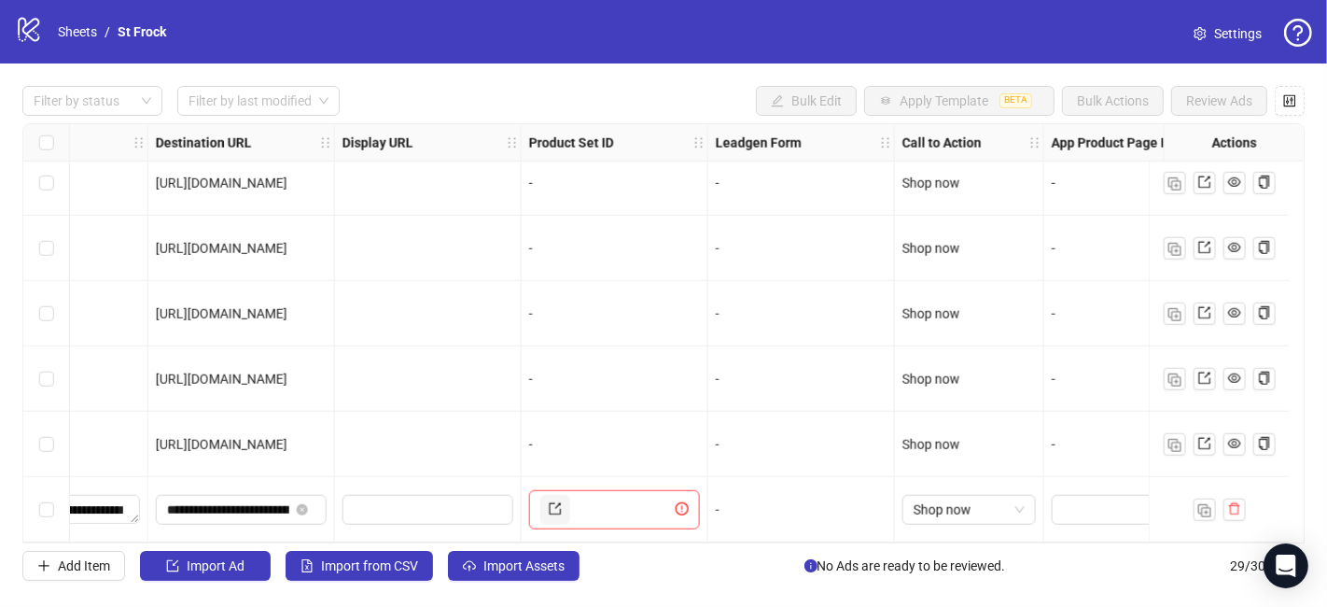
scroll to position [1519, 1785]
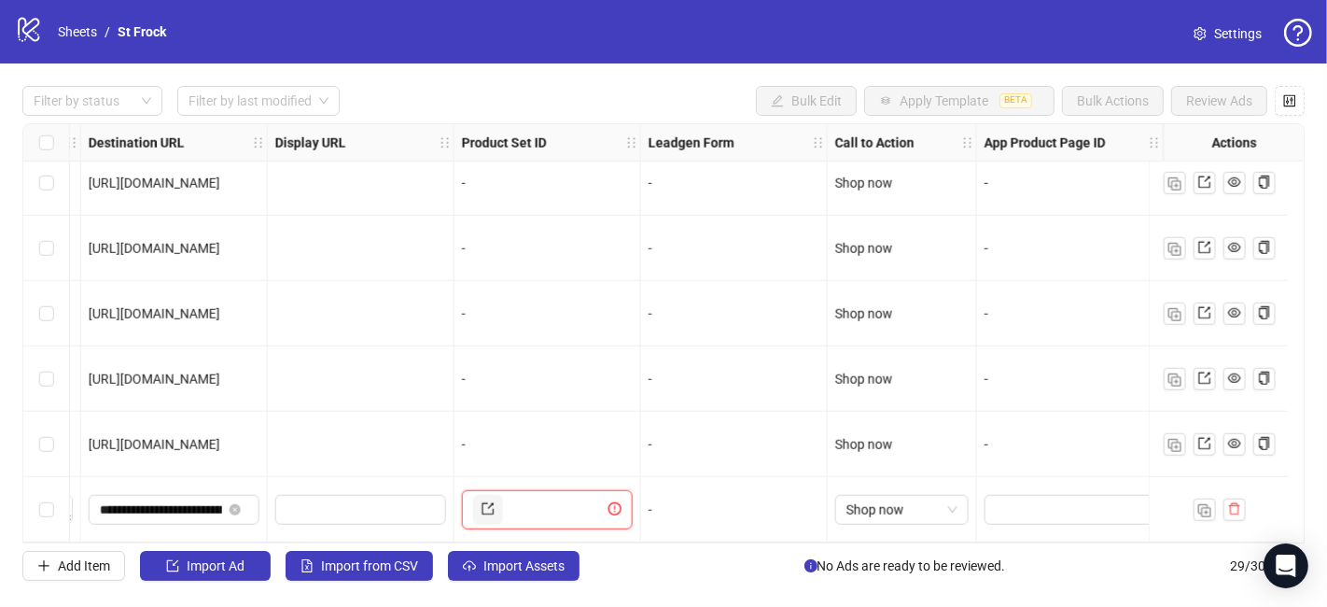
click at [524, 504] on input "text" at bounding box center [556, 510] width 98 height 30
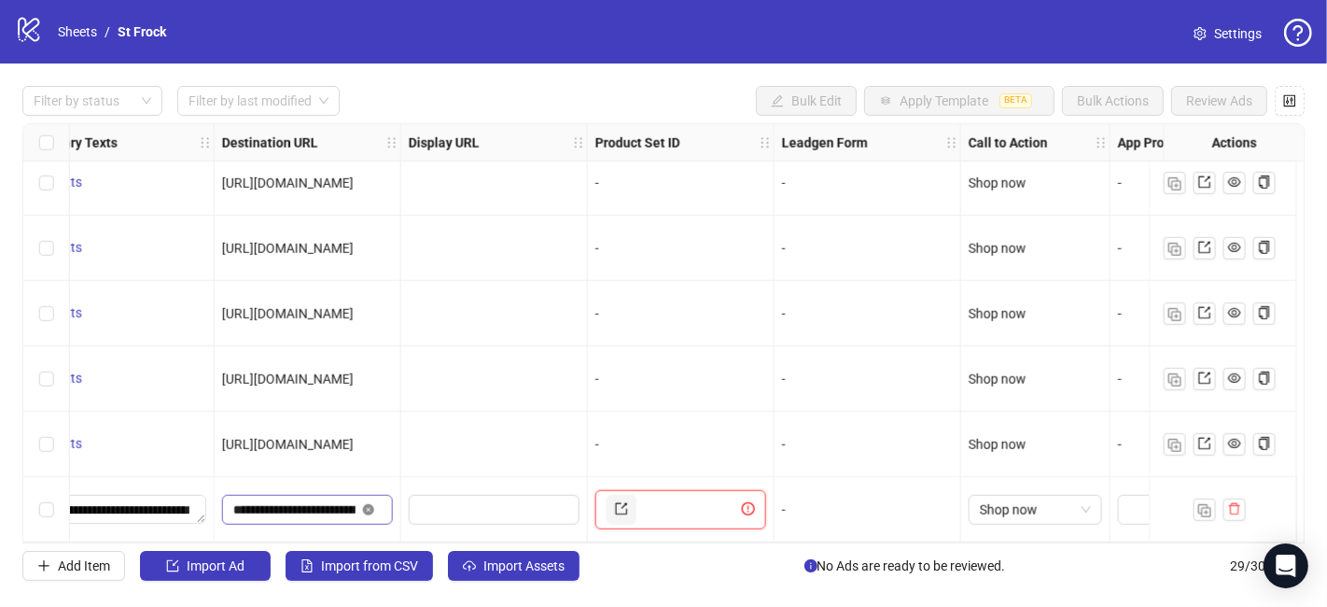
click at [368, 504] on icon "close-circle" at bounding box center [368, 509] width 11 height 11
paste input "**********"
type input "**********"
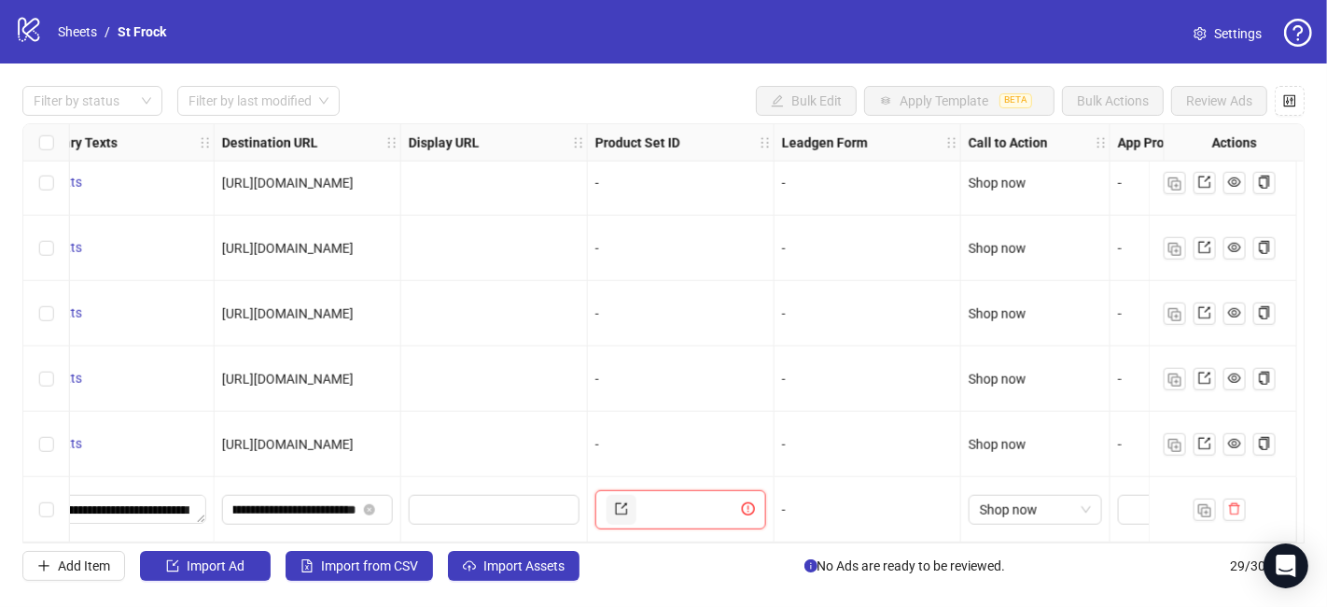
click at [677, 498] on input "text" at bounding box center [689, 510] width 98 height 30
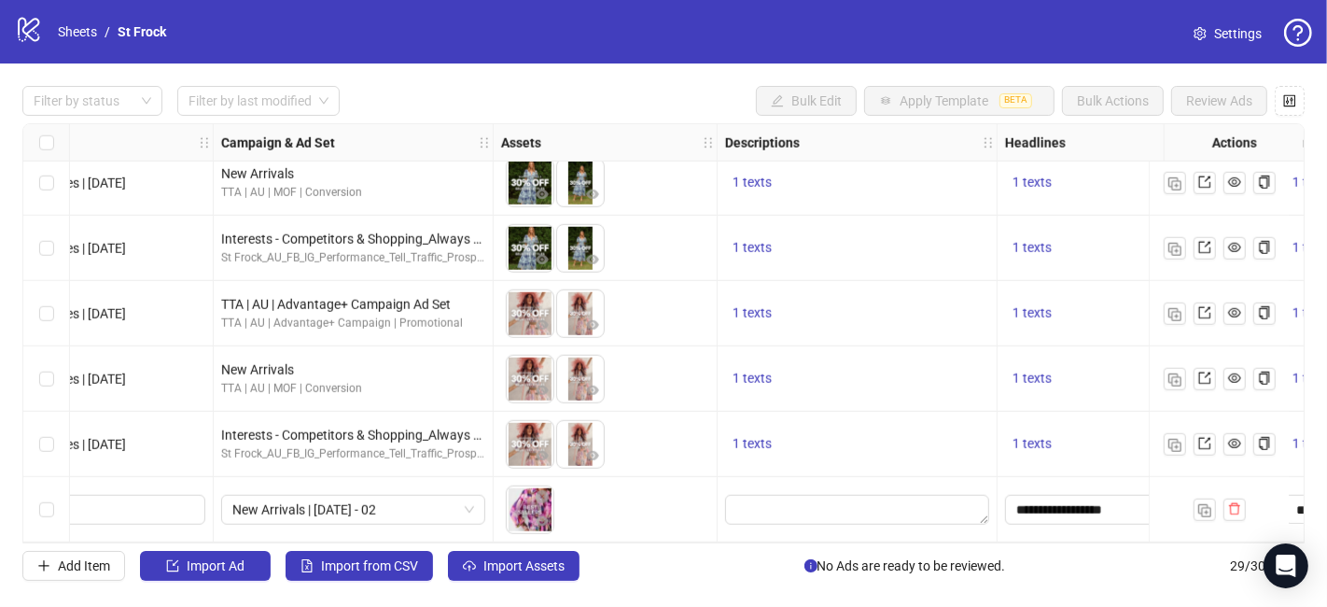
scroll to position [1519, 0]
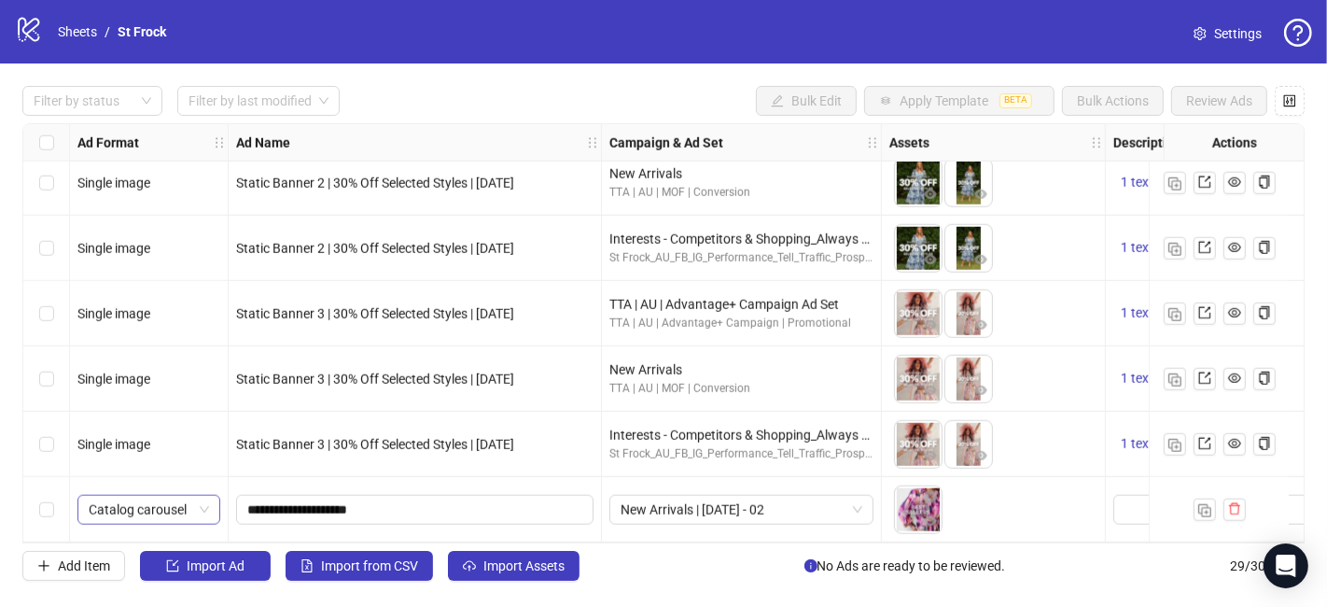
click at [197, 506] on span "Catalog carousel" at bounding box center [149, 510] width 120 height 28
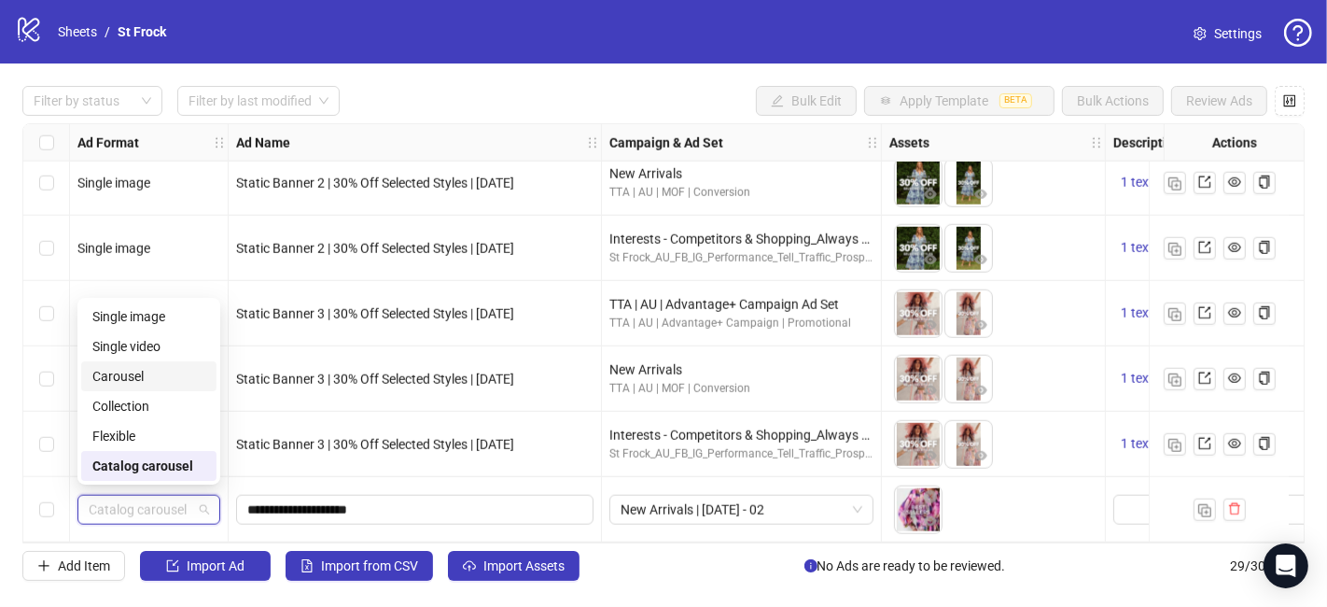
click at [128, 381] on div "Carousel" at bounding box center [148, 376] width 113 height 21
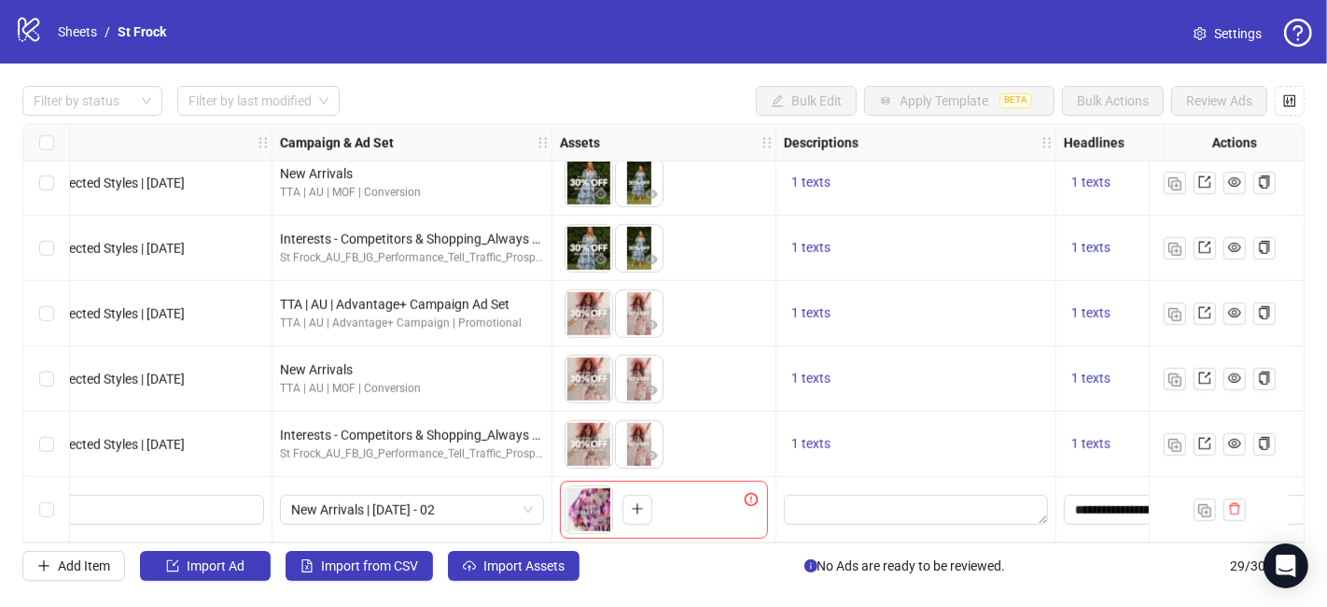
scroll to position [1519, 334]
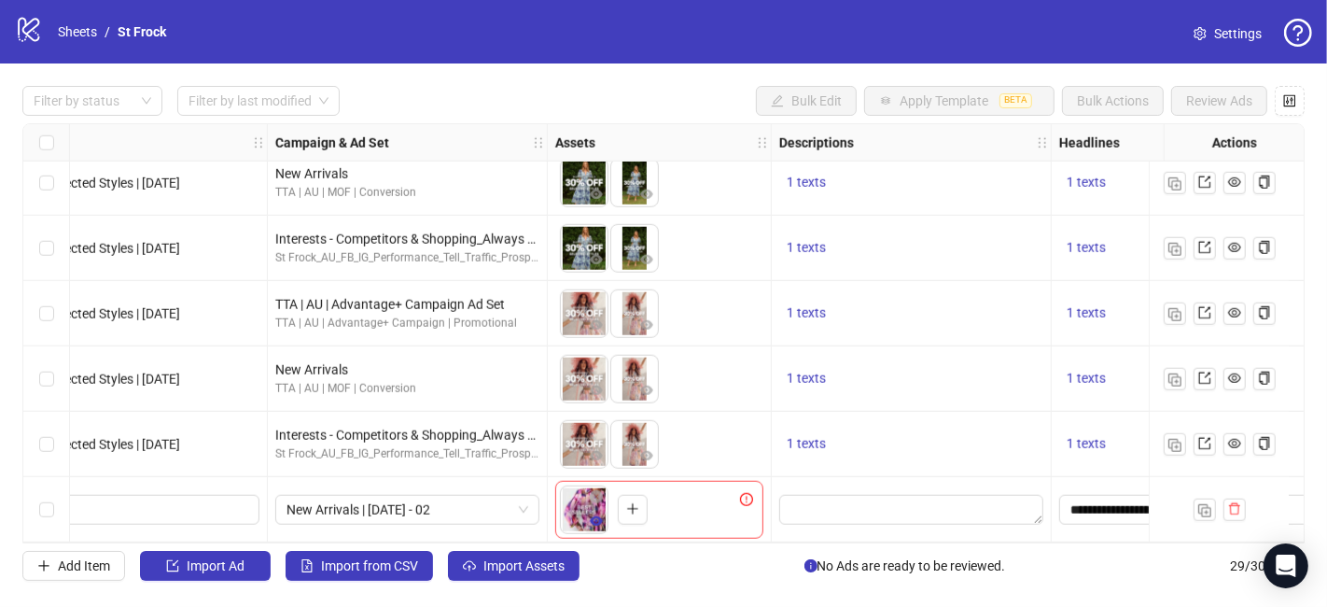
click at [591, 514] on icon "eye" at bounding box center [596, 520] width 13 height 13
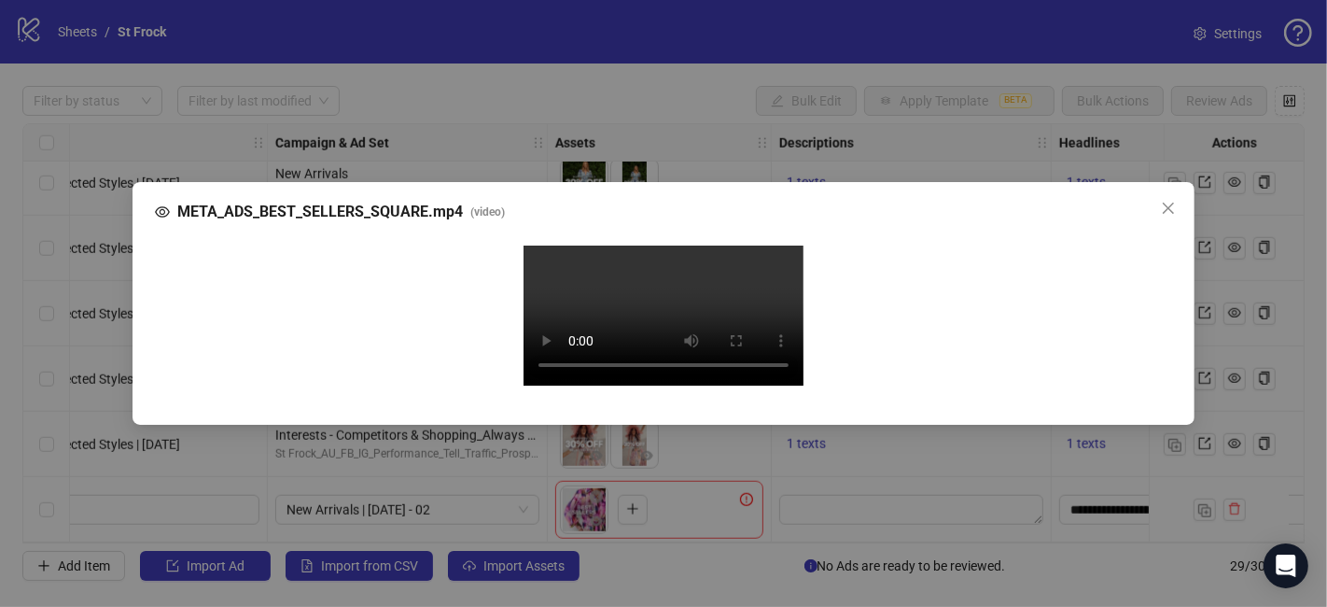
click at [1165, 230] on div "Your browser does not support the video tag." at bounding box center [663, 317] width 1017 height 175
click at [1166, 201] on icon "close" at bounding box center [1168, 208] width 15 height 15
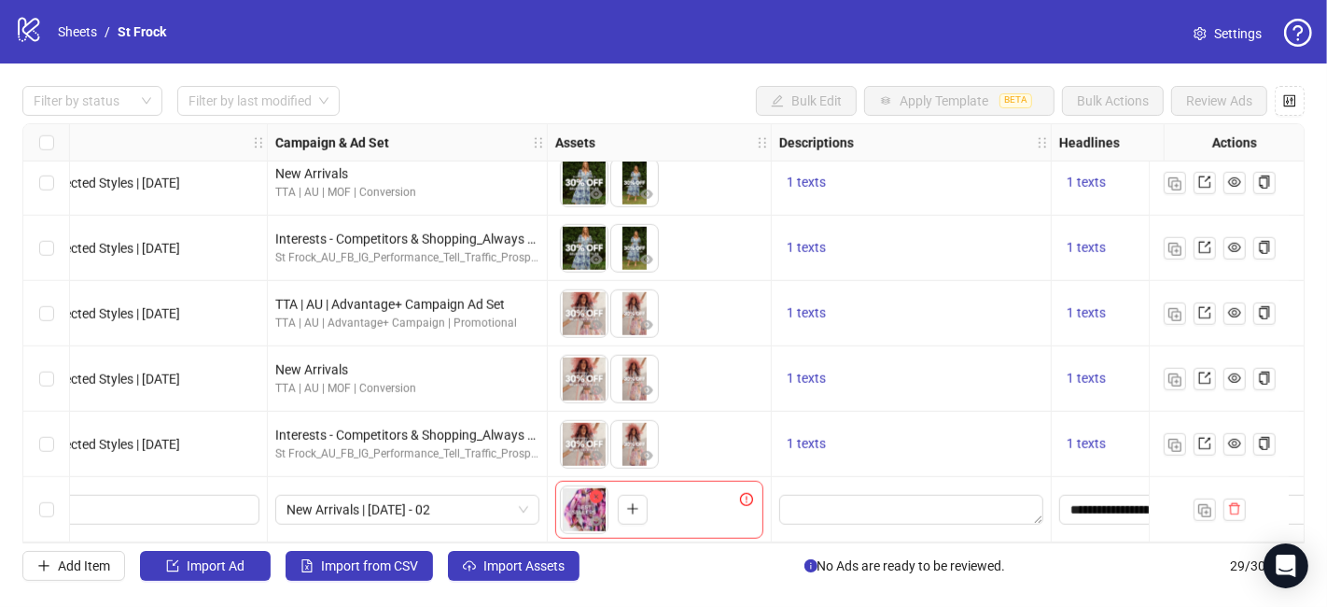
click at [594, 491] on icon "close-circle" at bounding box center [596, 496] width 13 height 13
click at [583, 503] on icon "plus" at bounding box center [582, 508] width 13 height 13
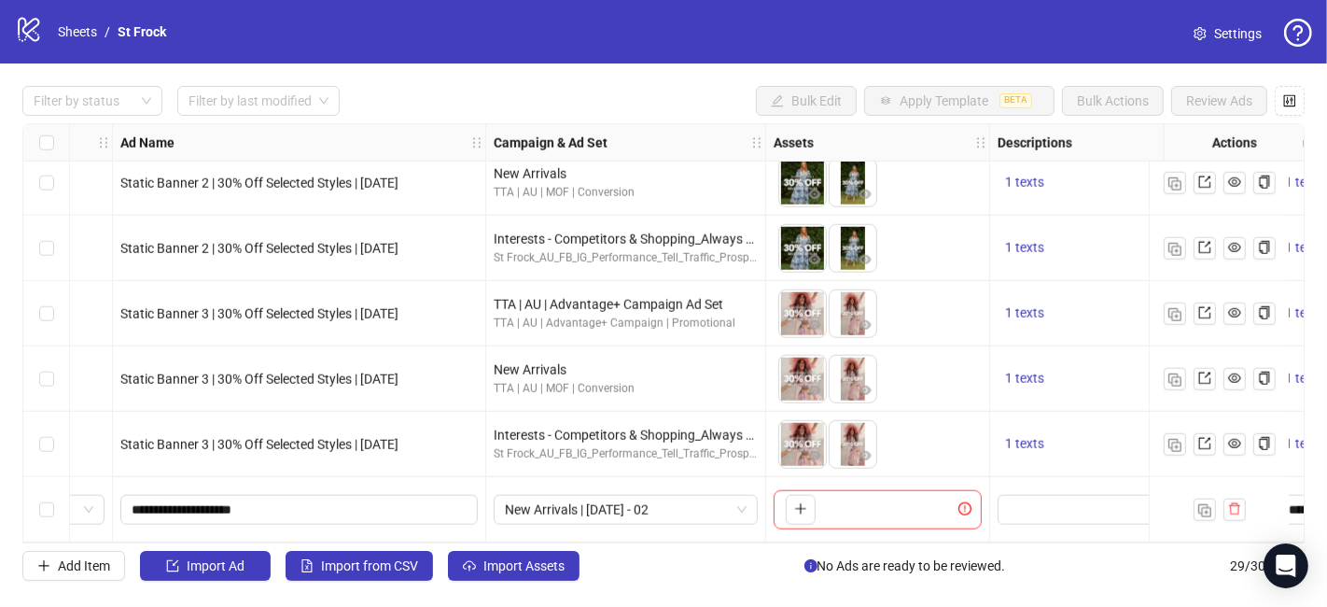
scroll to position [1519, 0]
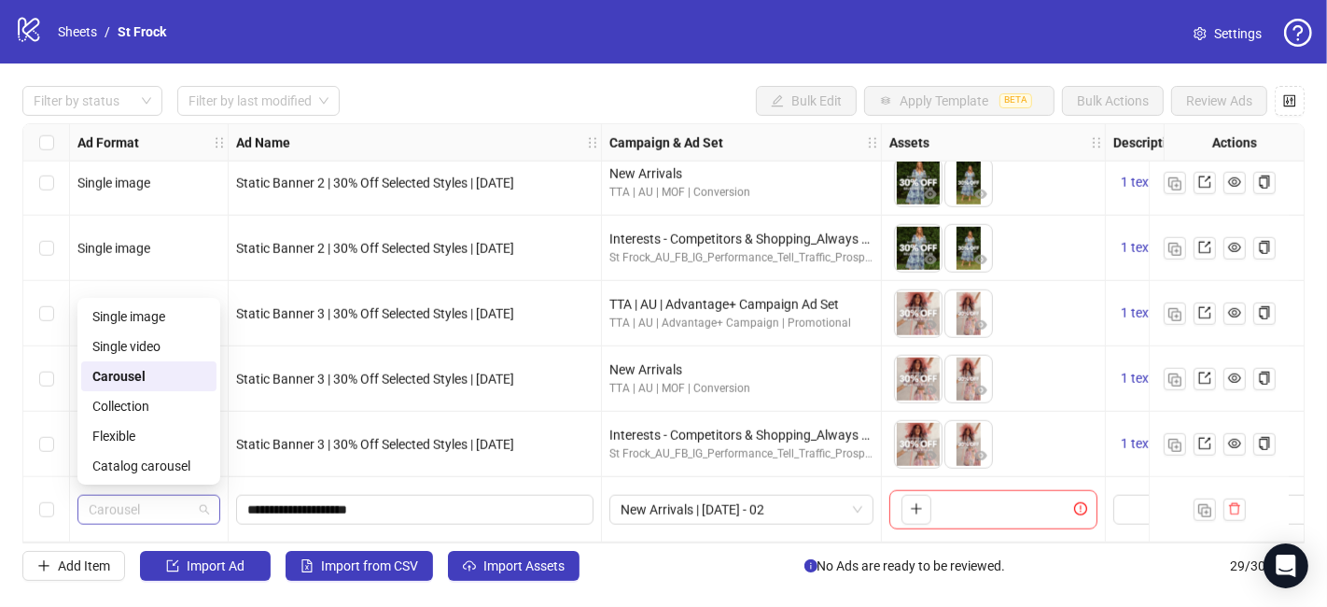
click at [183, 501] on span "Carousel" at bounding box center [149, 510] width 120 height 28
click at [152, 394] on div "Collection" at bounding box center [148, 406] width 135 height 30
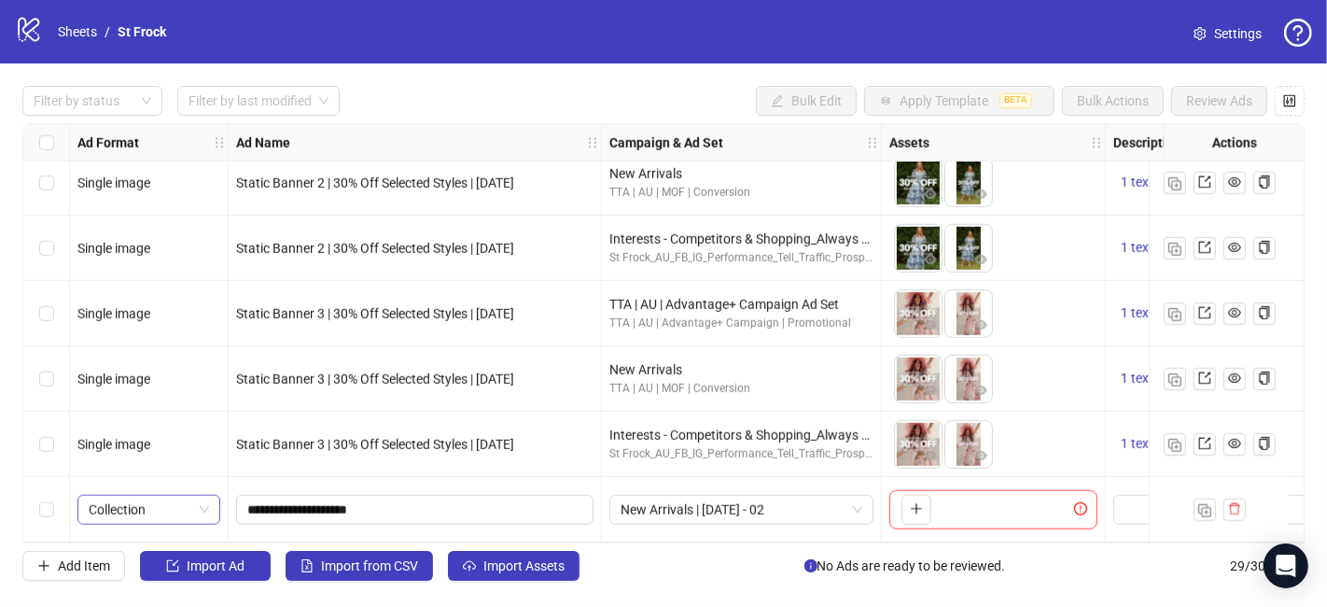
click at [199, 501] on span "Collection" at bounding box center [149, 510] width 120 height 28
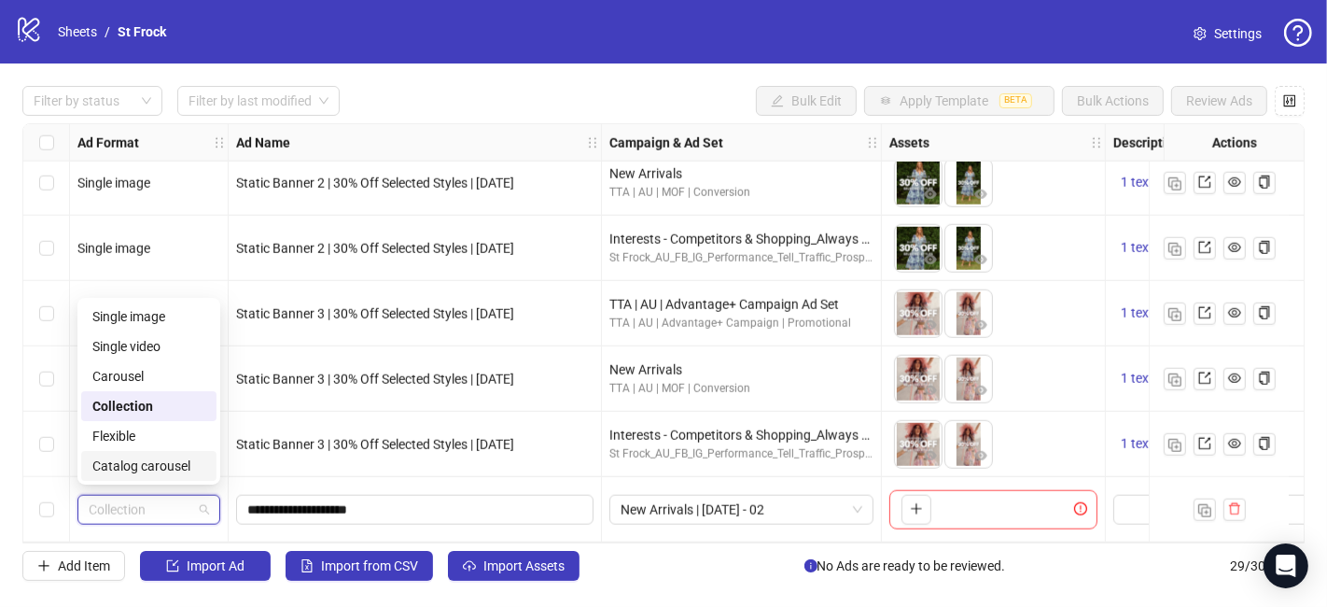
click at [161, 464] on div "Catalog carousel" at bounding box center [148, 465] width 113 height 21
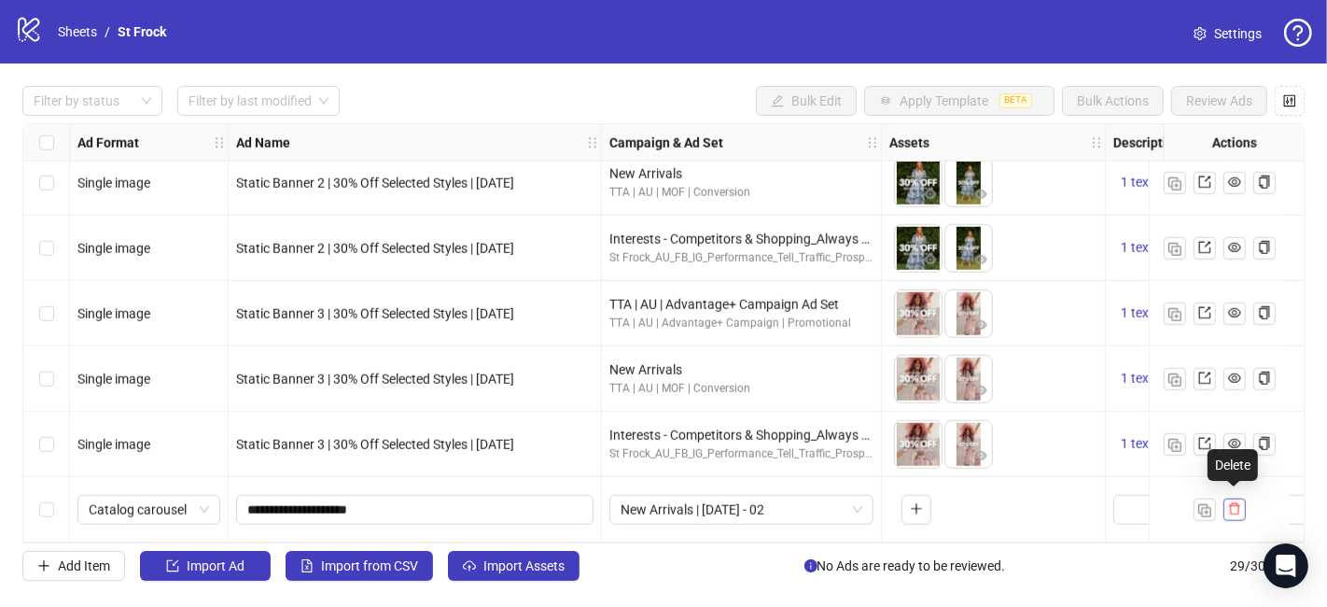
click at [1236, 504] on icon "delete" at bounding box center [1234, 508] width 13 height 13
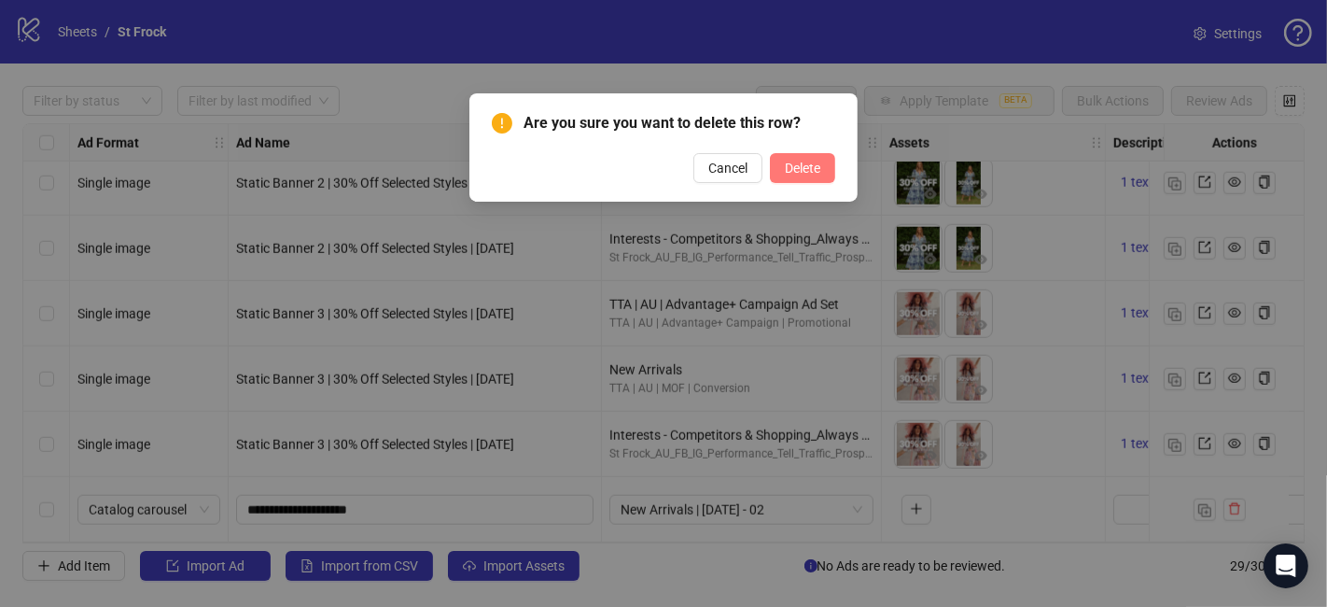
click at [822, 162] on button "Delete" at bounding box center [802, 168] width 65 height 30
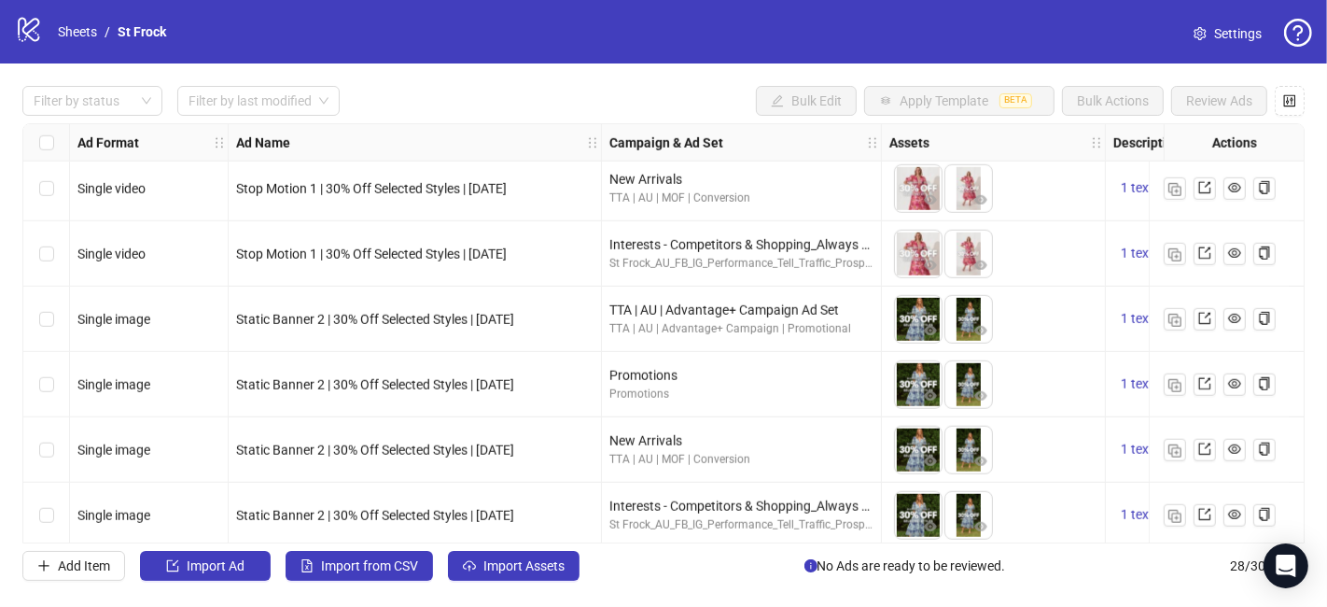
scroll to position [1454, 0]
